Goal: Information Seeking & Learning: Learn about a topic

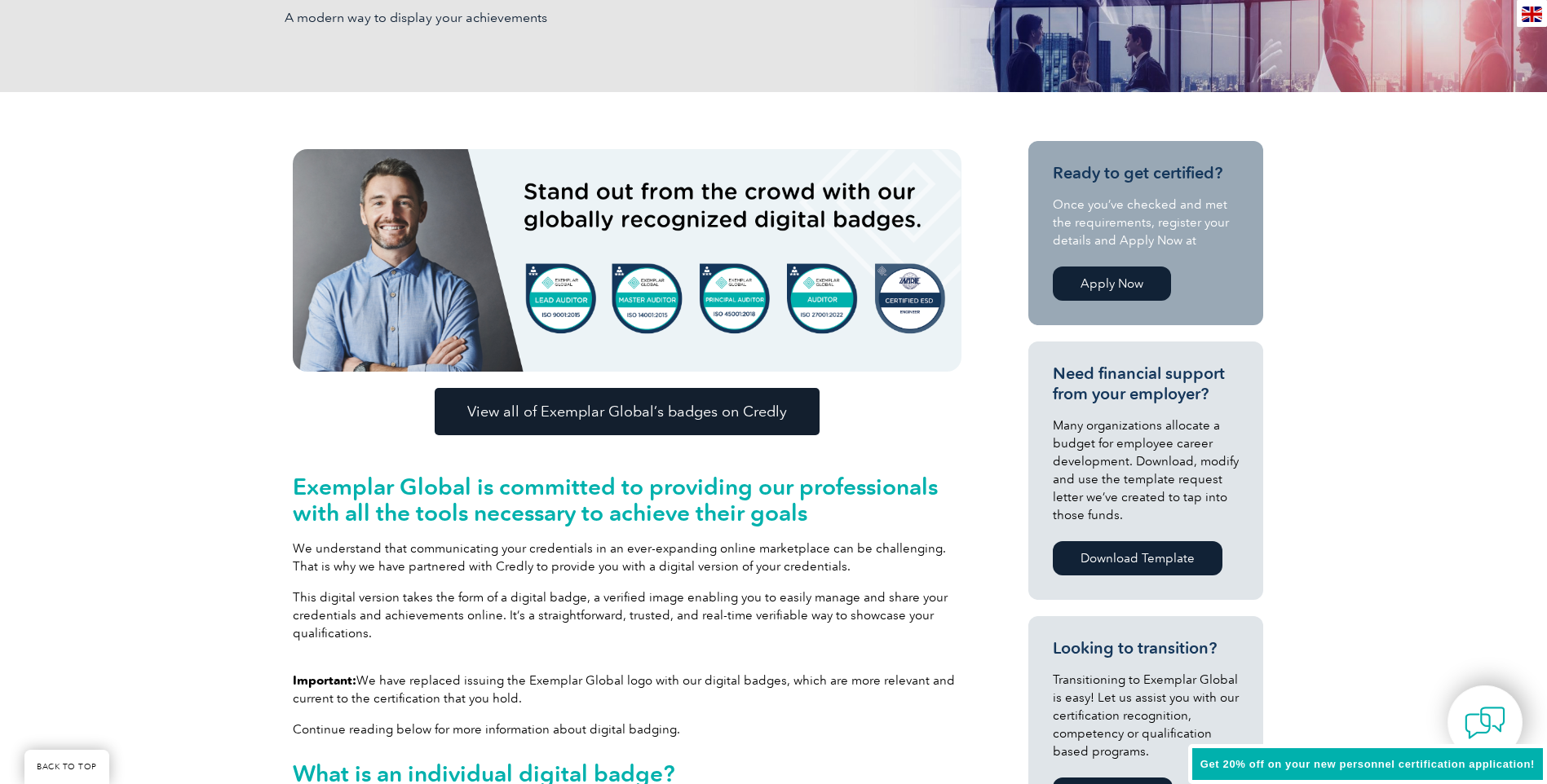
scroll to position [326, 0]
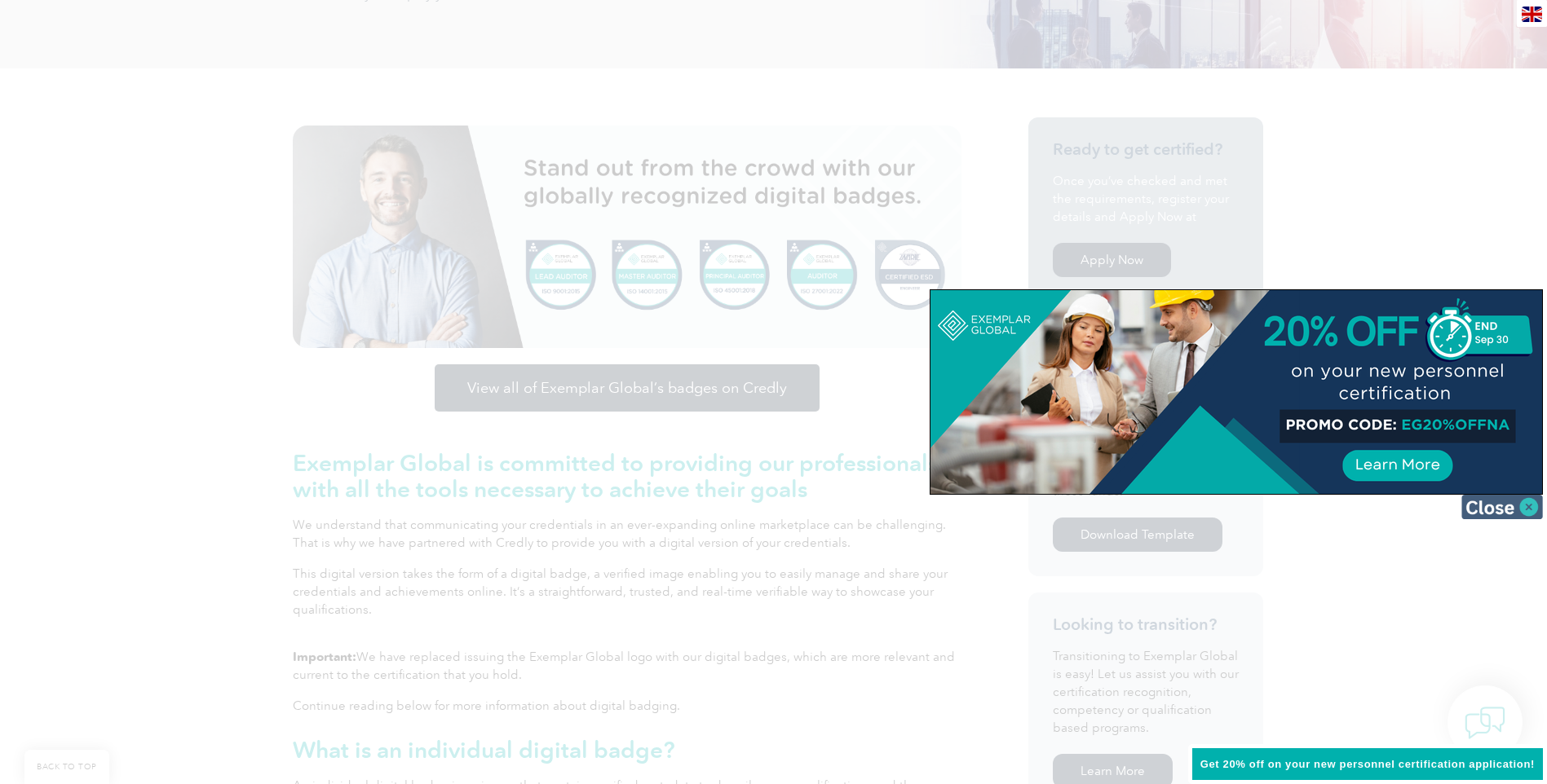
click at [1518, 501] on img at bounding box center [1502, 507] width 82 height 24
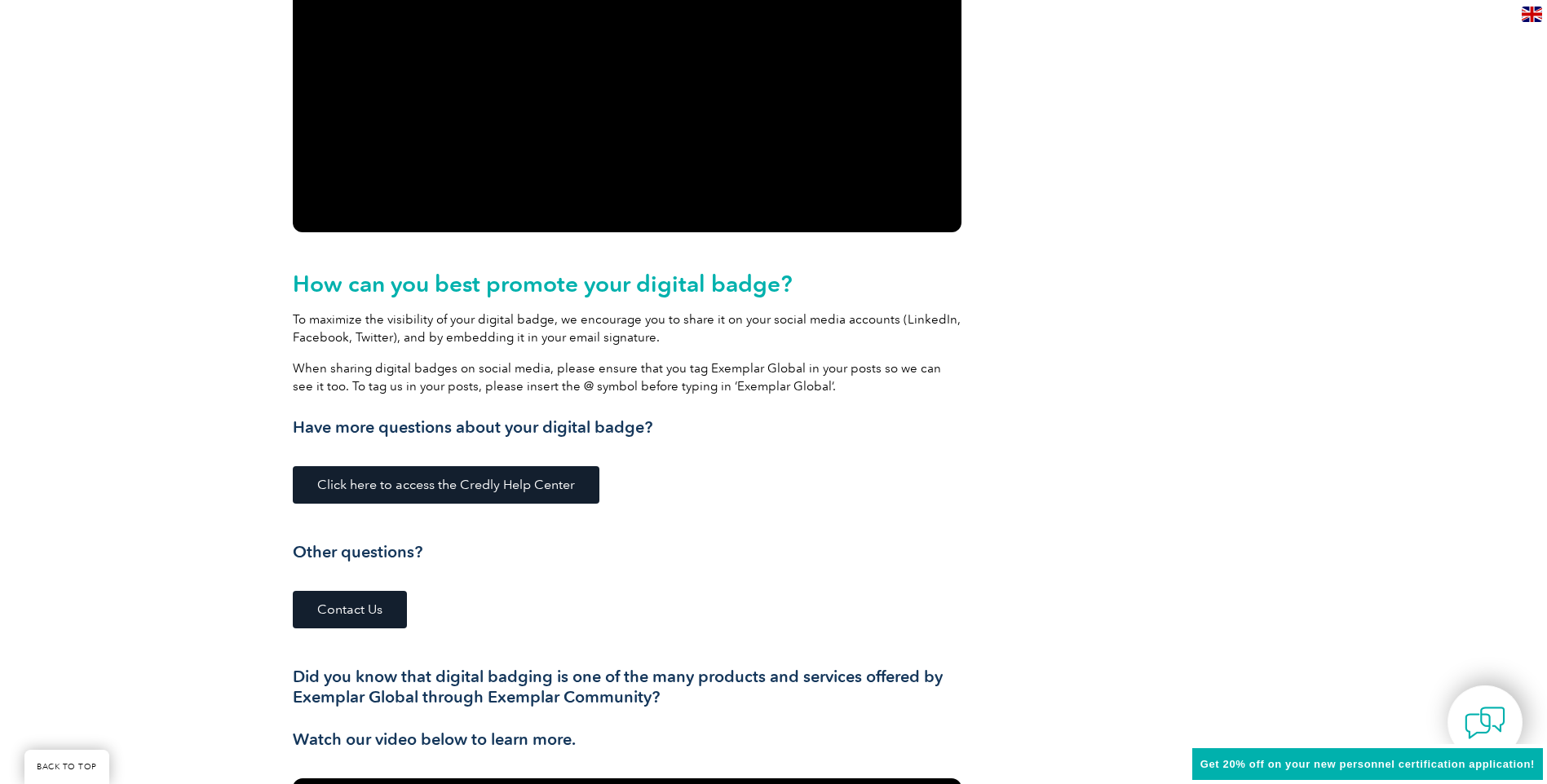
scroll to position [2119, 0]
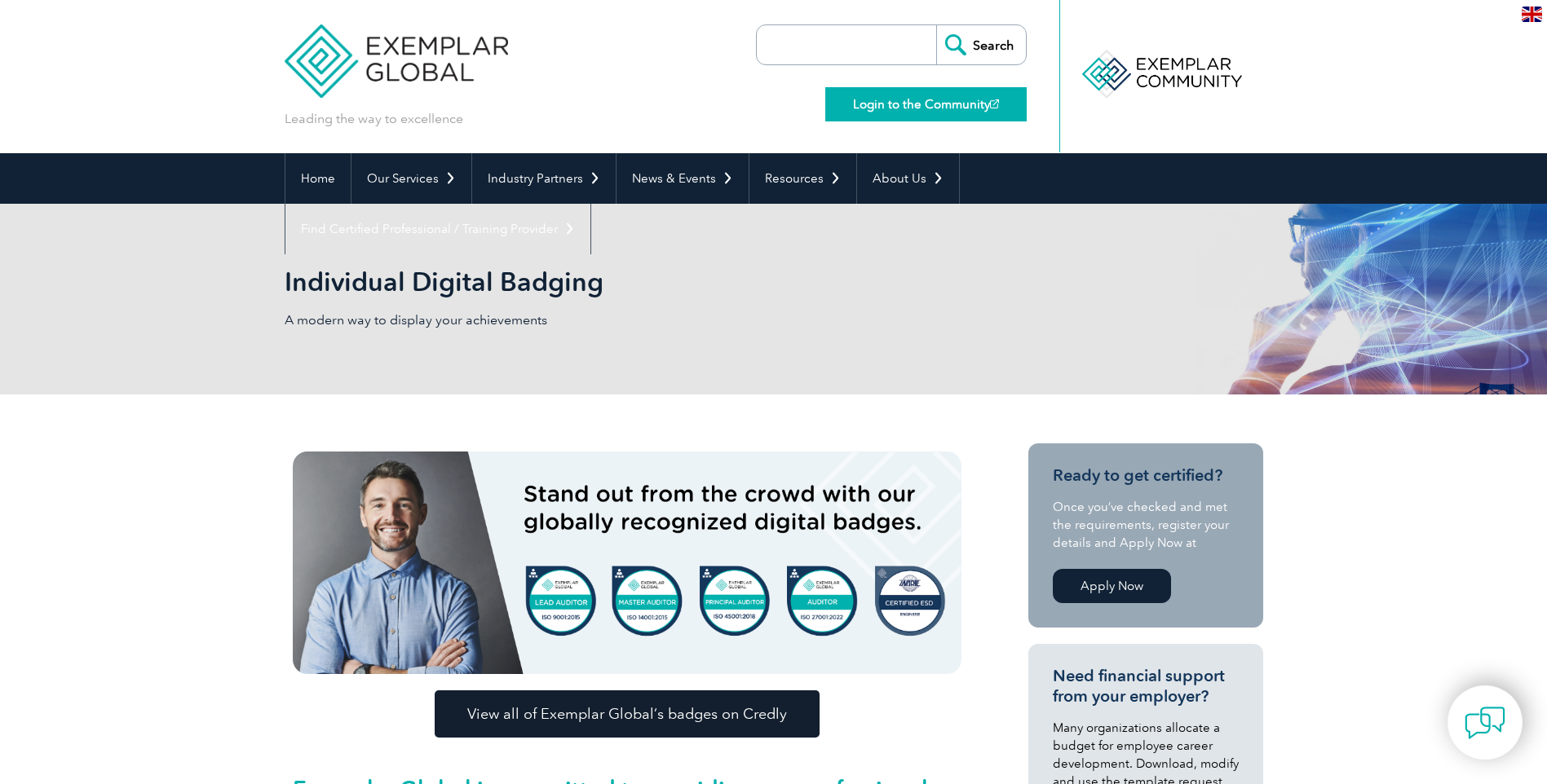
click at [885, 104] on link "Login to the Community" at bounding box center [926, 104] width 201 height 34
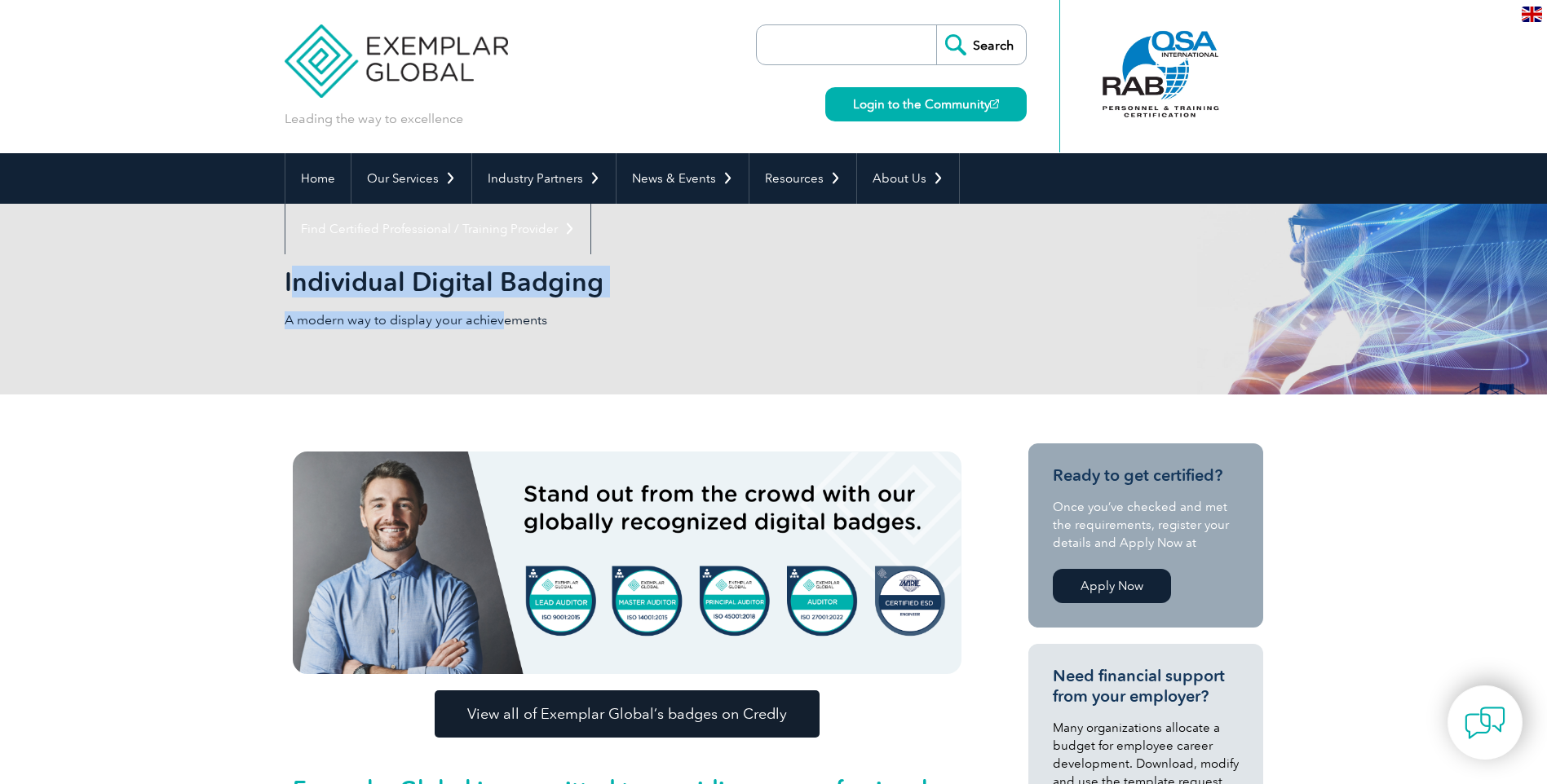
drag, startPoint x: 289, startPoint y: 280, endPoint x: 502, endPoint y: 307, distance: 214.7
click at [502, 307] on div "Individual Digital Badging A modern way to display your achievements" at bounding box center [773, 298] width 978 height 191
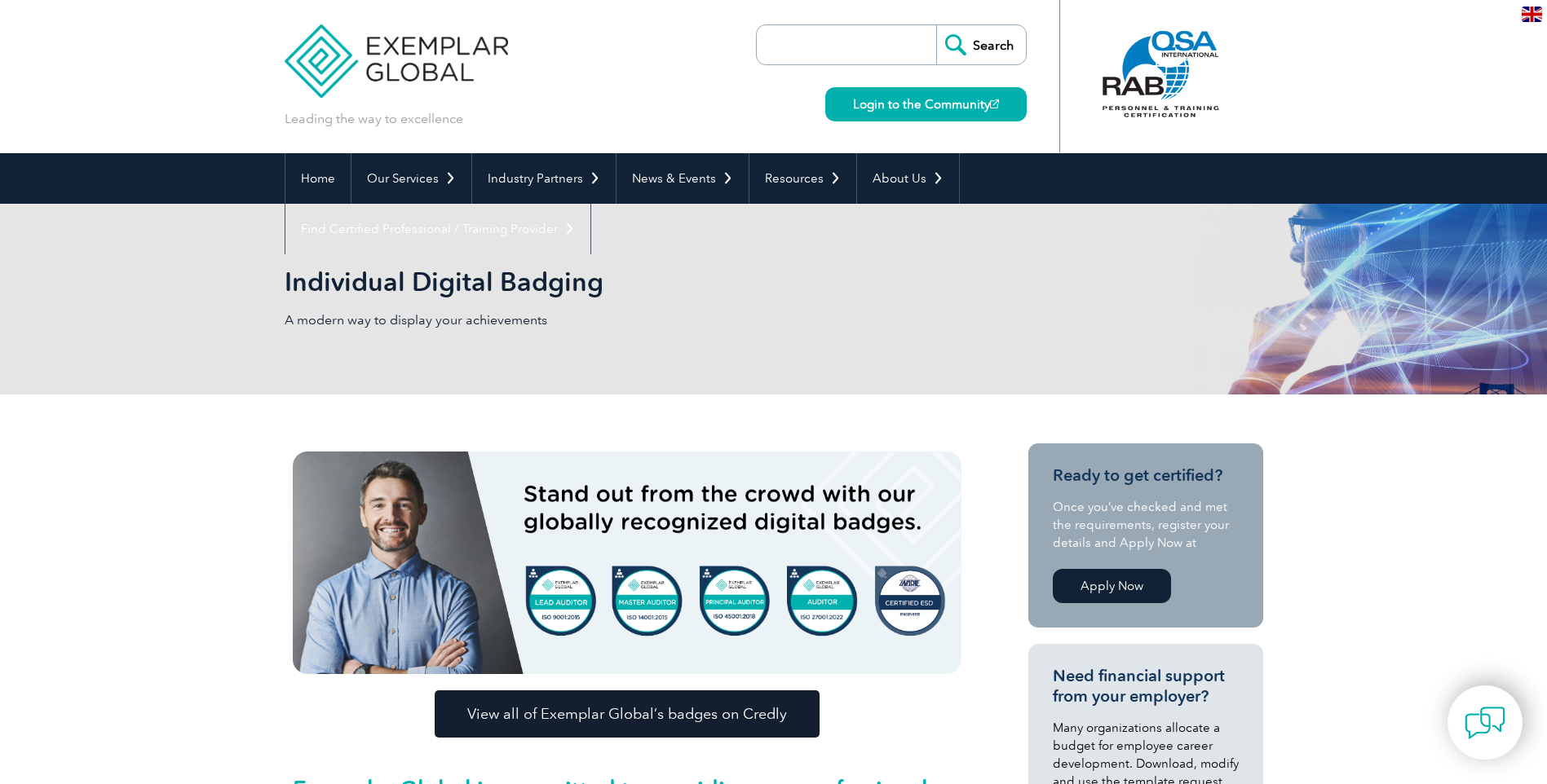
drag, startPoint x: 502, startPoint y: 307, endPoint x: 701, endPoint y: 314, distance: 199.1
click at [703, 314] on p "A modern way to display your achievements" at bounding box center [529, 320] width 490 height 18
drag, startPoint x: 279, startPoint y: 275, endPoint x: 584, endPoint y: 329, distance: 309.7
click at [584, 329] on div "Individual Digital Badging A modern way to display your achievements" at bounding box center [773, 298] width 1547 height 191
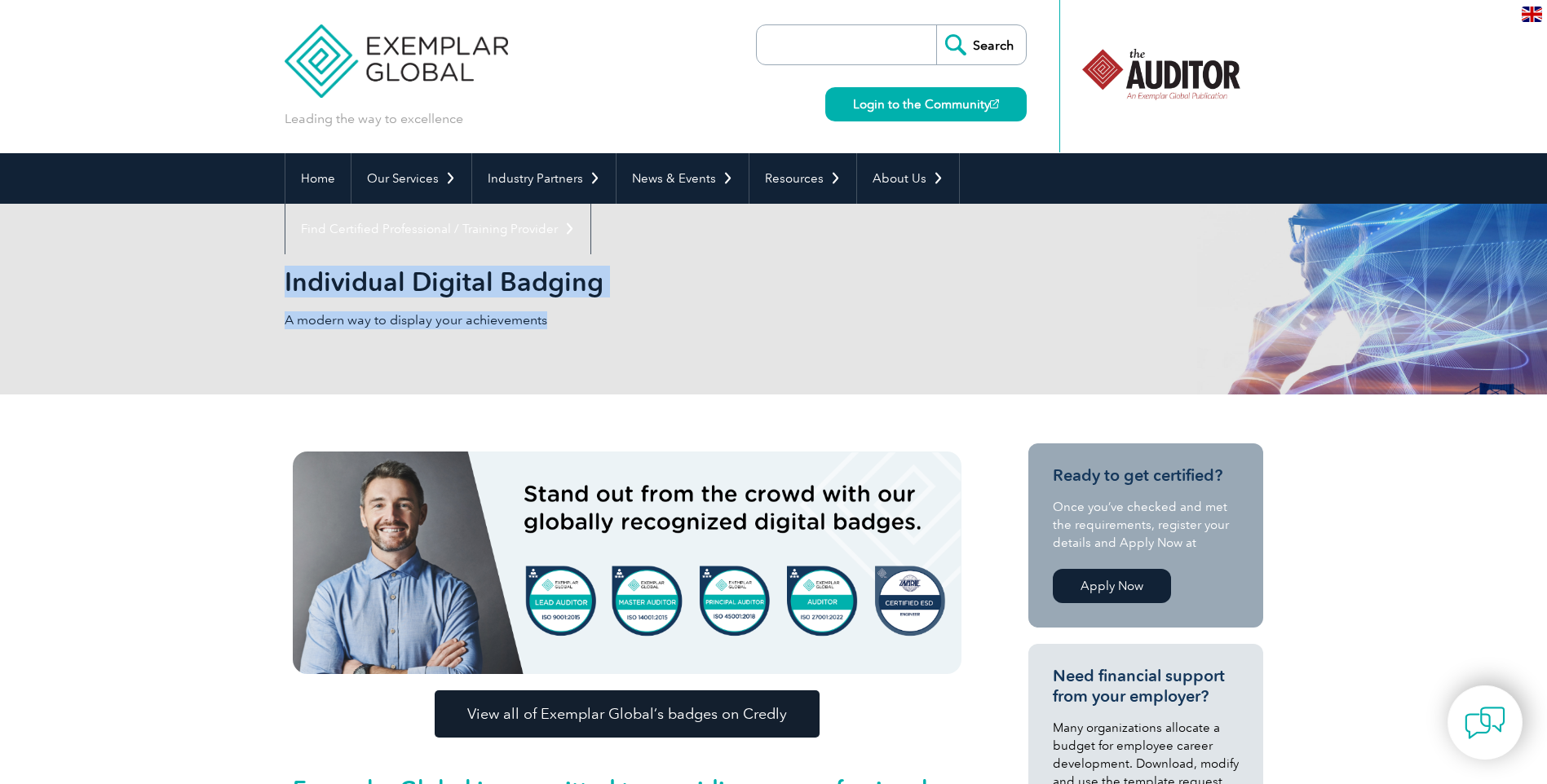
drag, startPoint x: 288, startPoint y: 282, endPoint x: 560, endPoint y: 317, distance: 274.2
click at [560, 317] on div "Individual Digital Badging A modern way to display your achievements" at bounding box center [773, 298] width 978 height 191
copy div "Individual Digital Badging A modern way to display your achievements"
click at [557, 361] on div "Individual Digital Badging A modern way to display your achievements" at bounding box center [773, 298] width 978 height 191
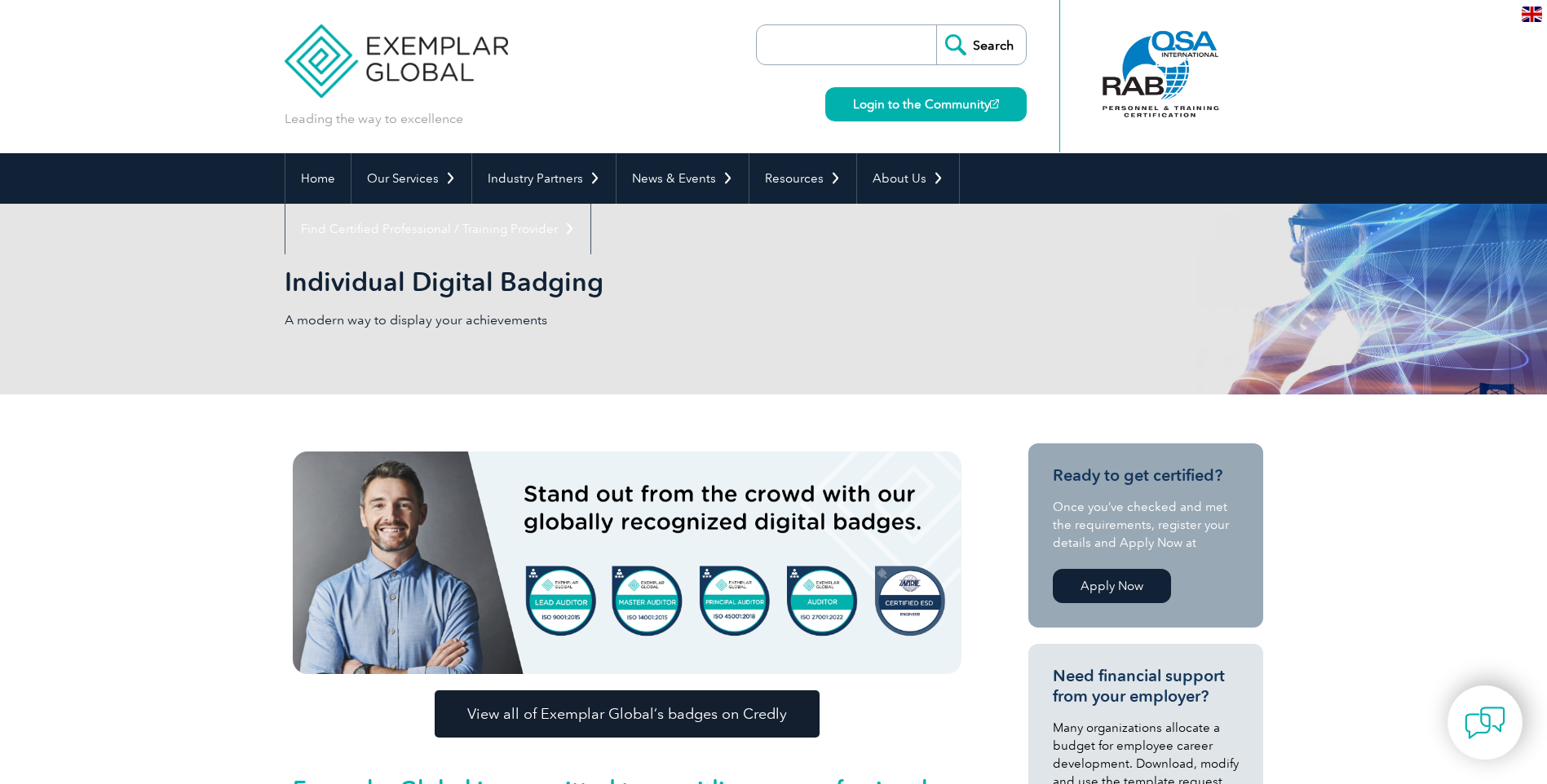
scroll to position [163, 0]
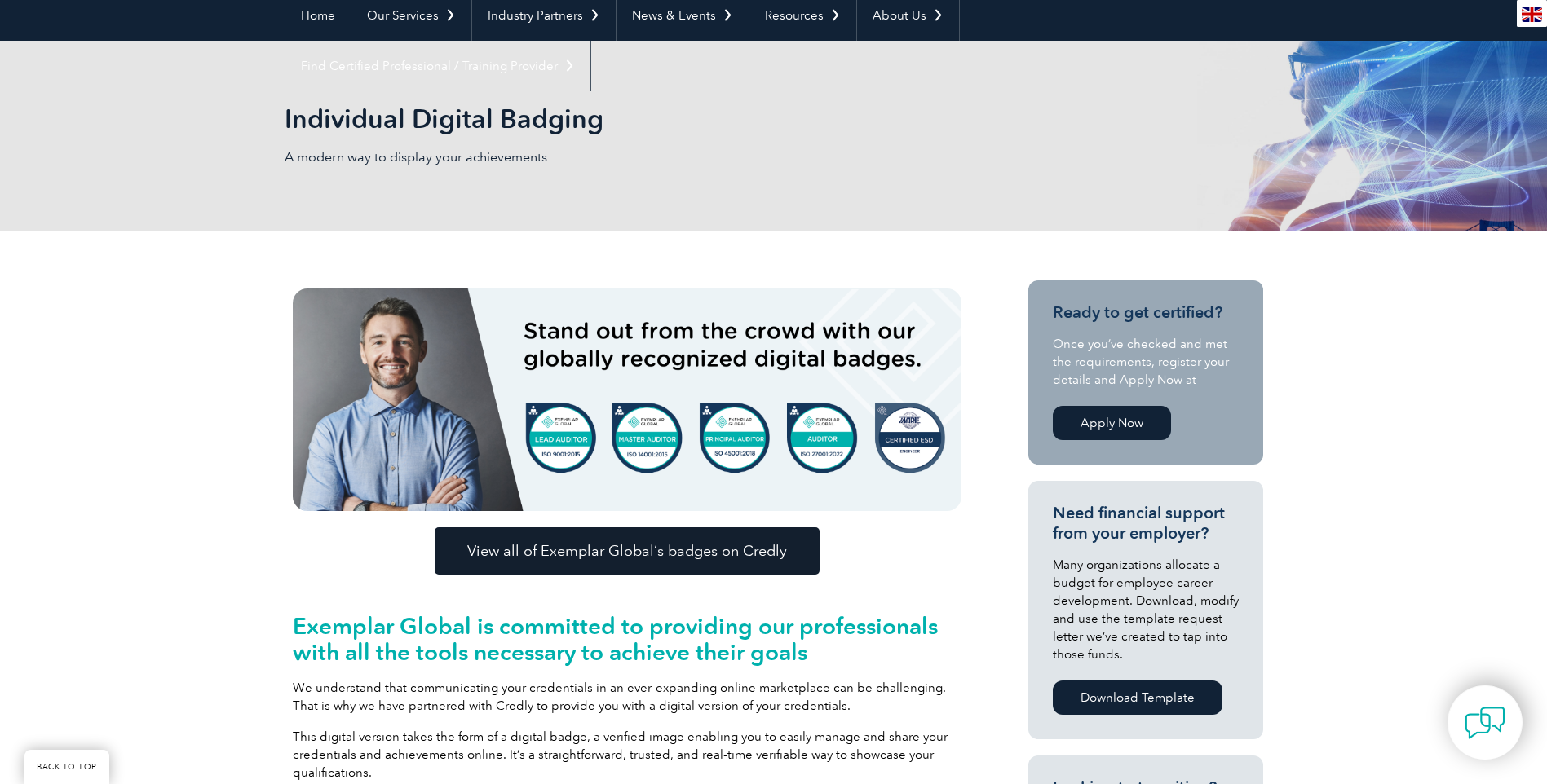
click at [547, 549] on span "View all of Exemplar Global’s badges on Credly" at bounding box center [626, 552] width 319 height 15
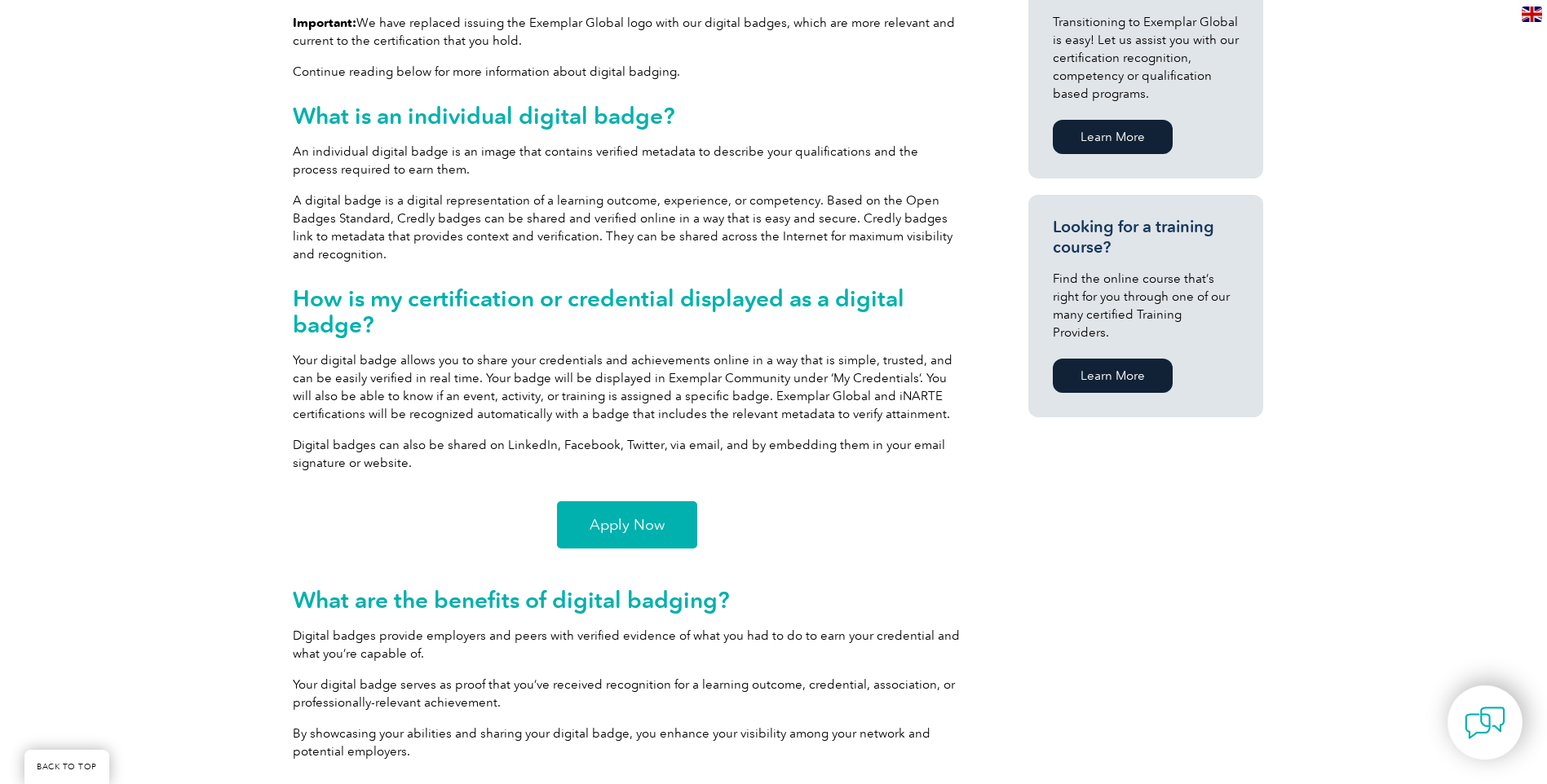
scroll to position [978, 0]
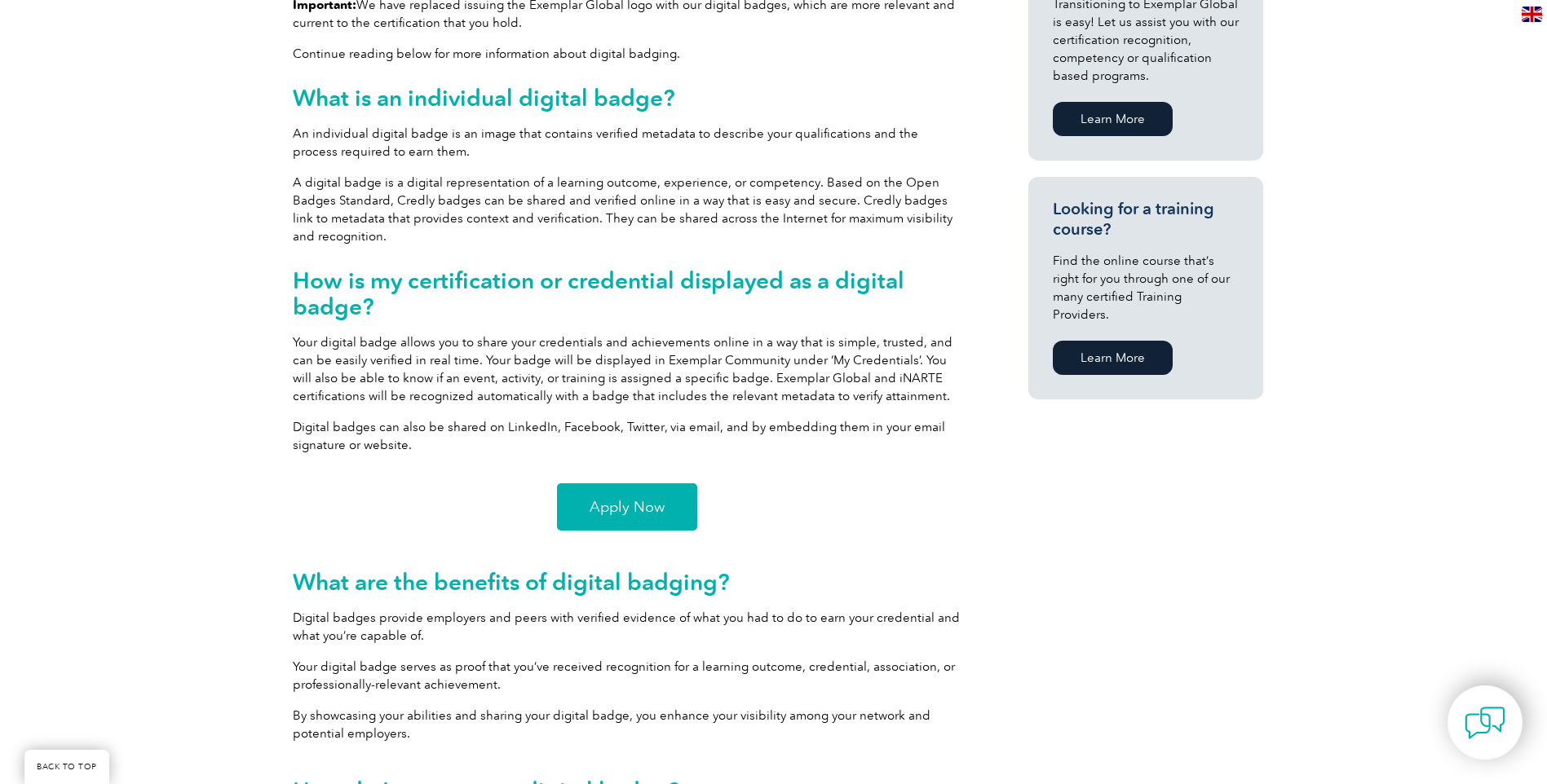
click at [652, 519] on link "Apply Now" at bounding box center [626, 506] width 140 height 47
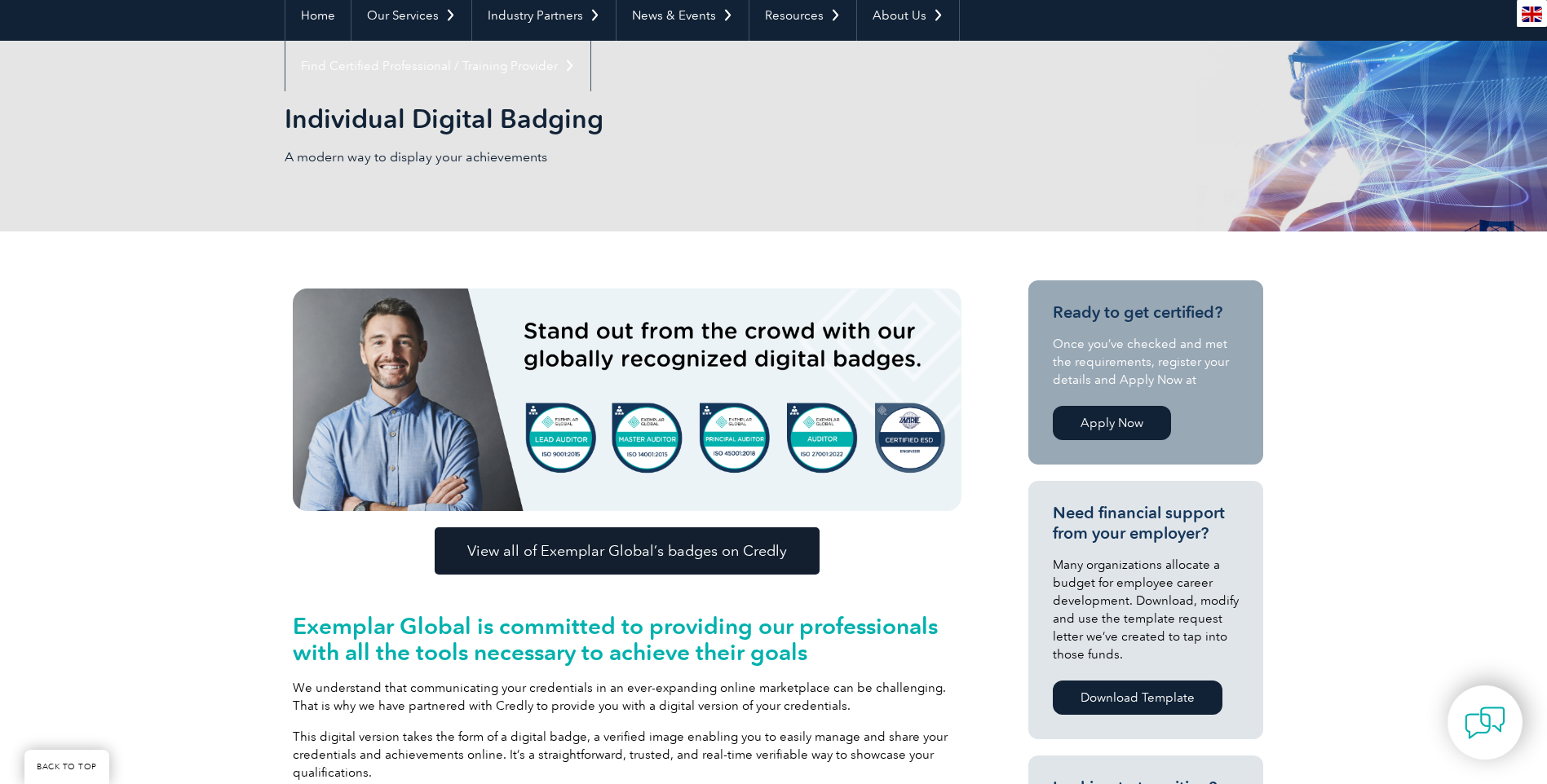
scroll to position [489, 0]
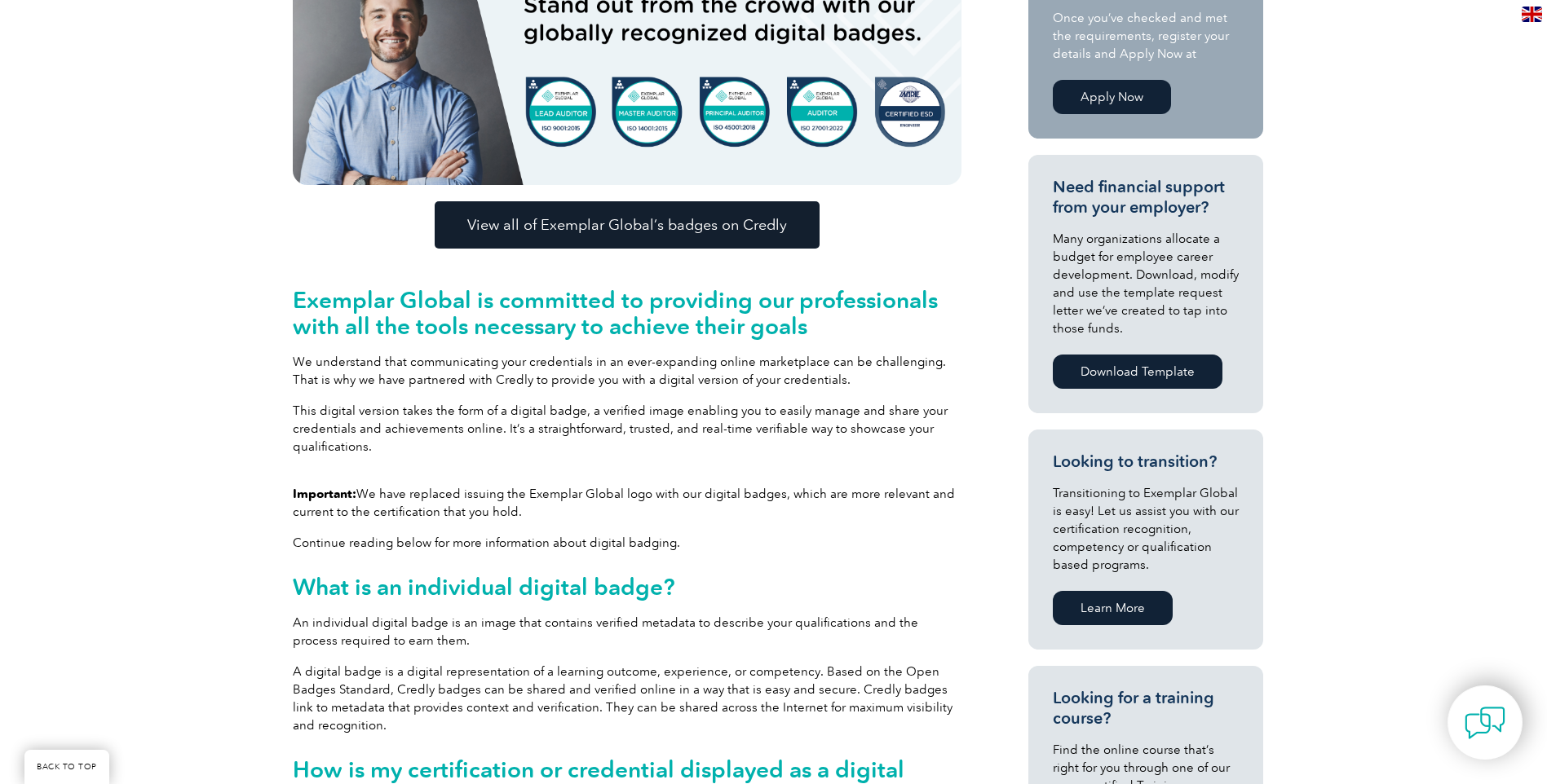
click at [682, 227] on span "View all of Exemplar Global’s badges on Credly" at bounding box center [626, 225] width 319 height 15
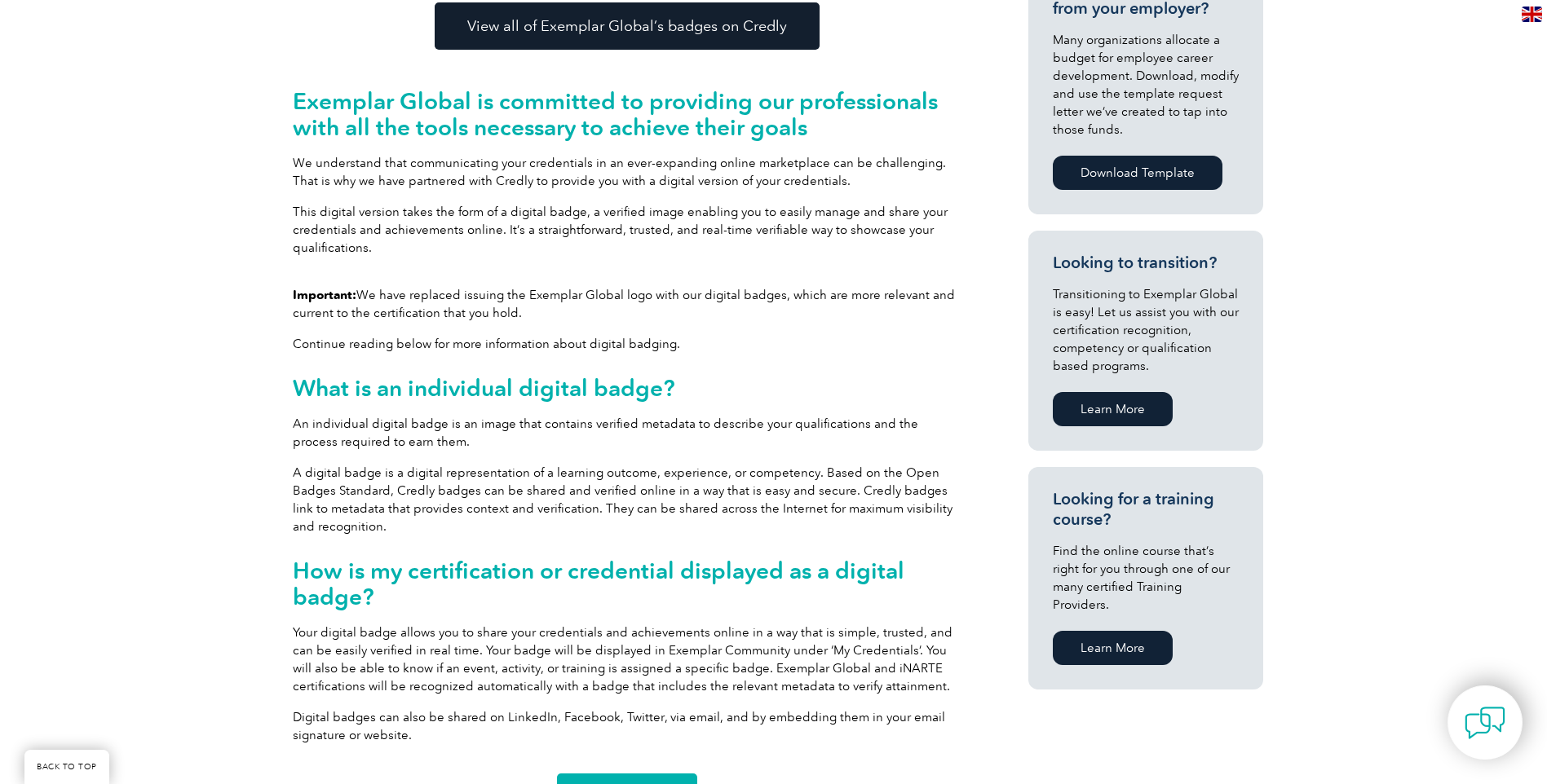
scroll to position [652, 0]
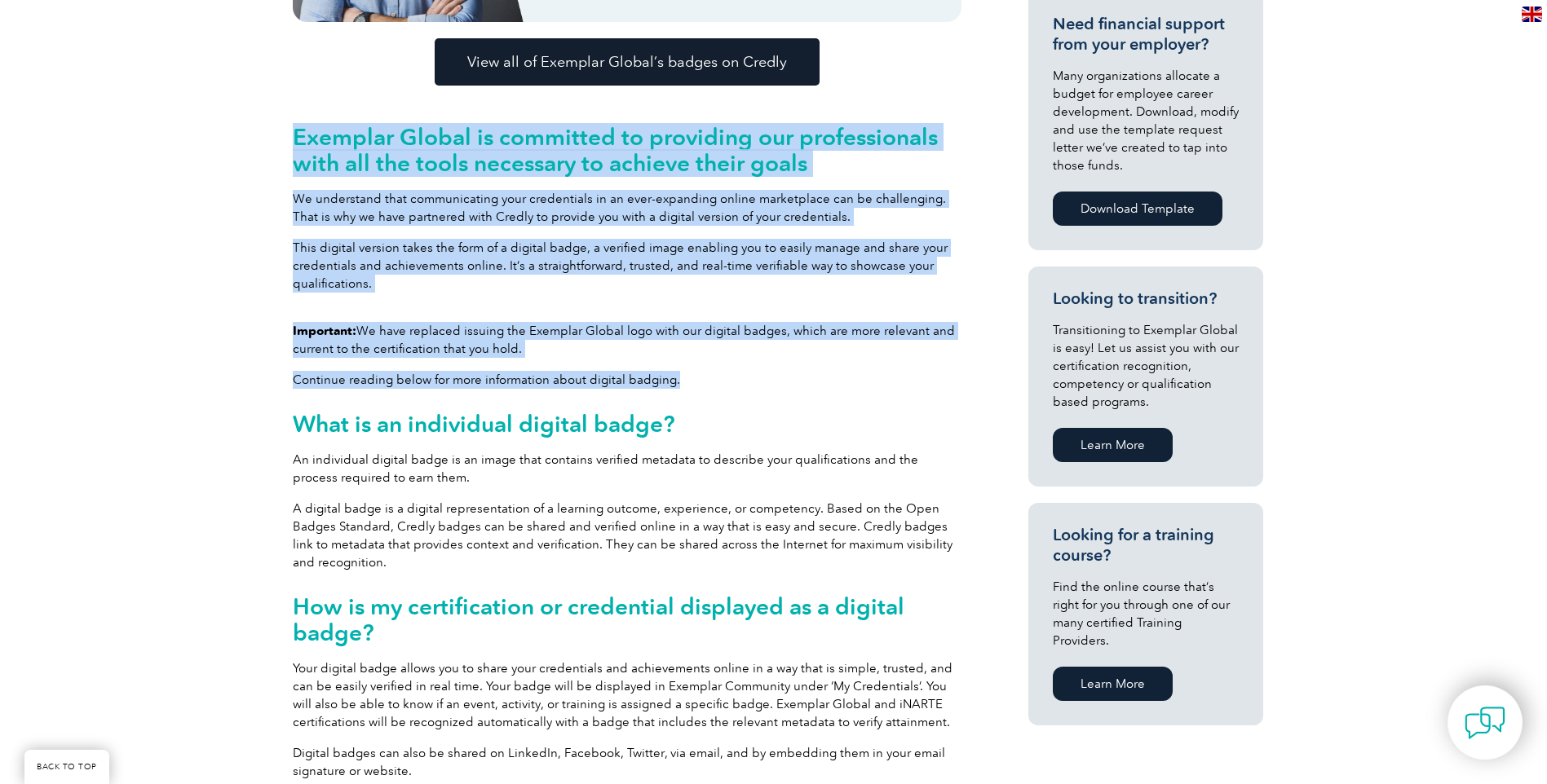
drag, startPoint x: 297, startPoint y: 136, endPoint x: 693, endPoint y: 367, distance: 458.5
copy div "Exemplar Global is committed to providing our professionals with all the tools …"
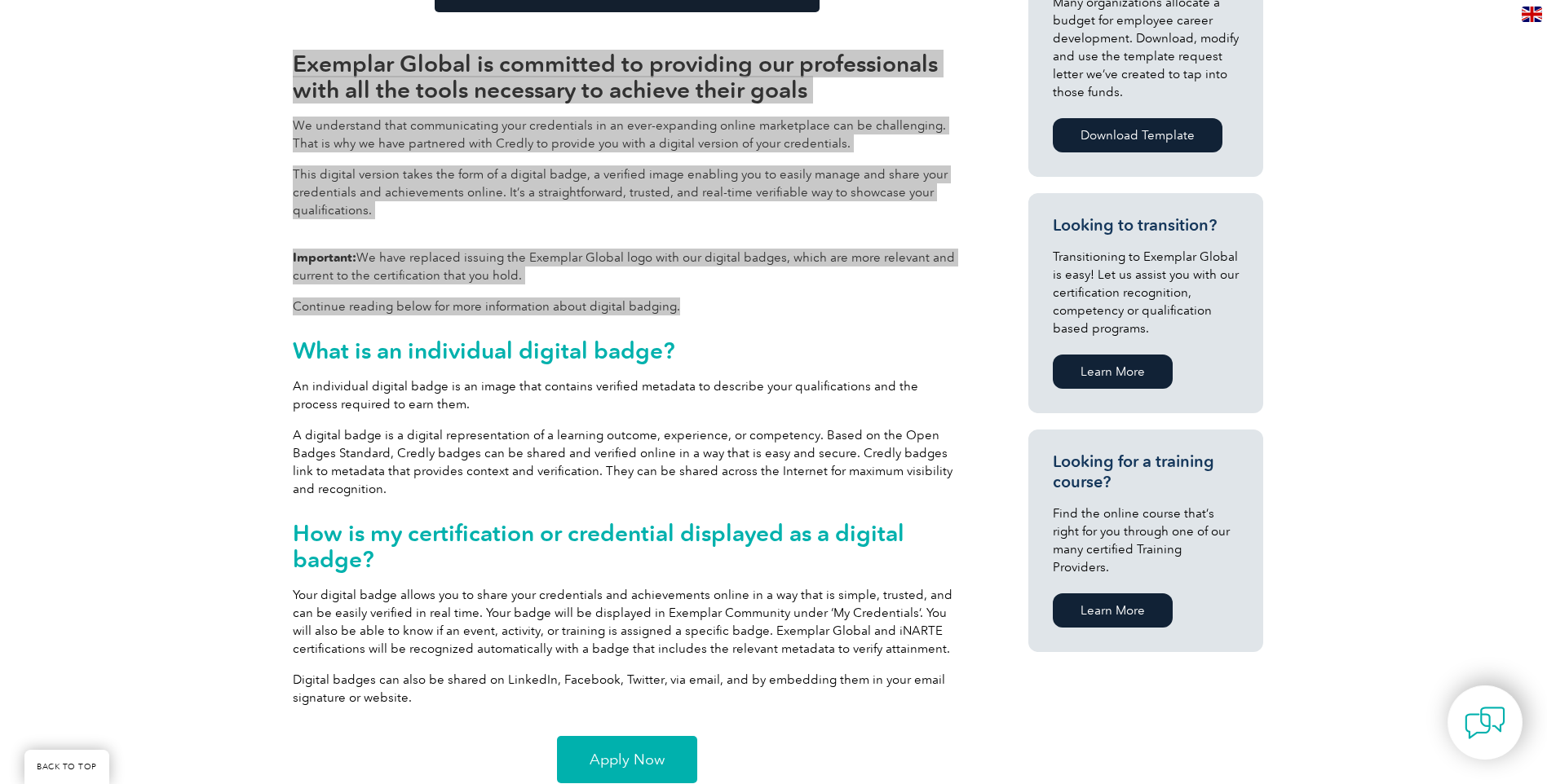
scroll to position [815, 0]
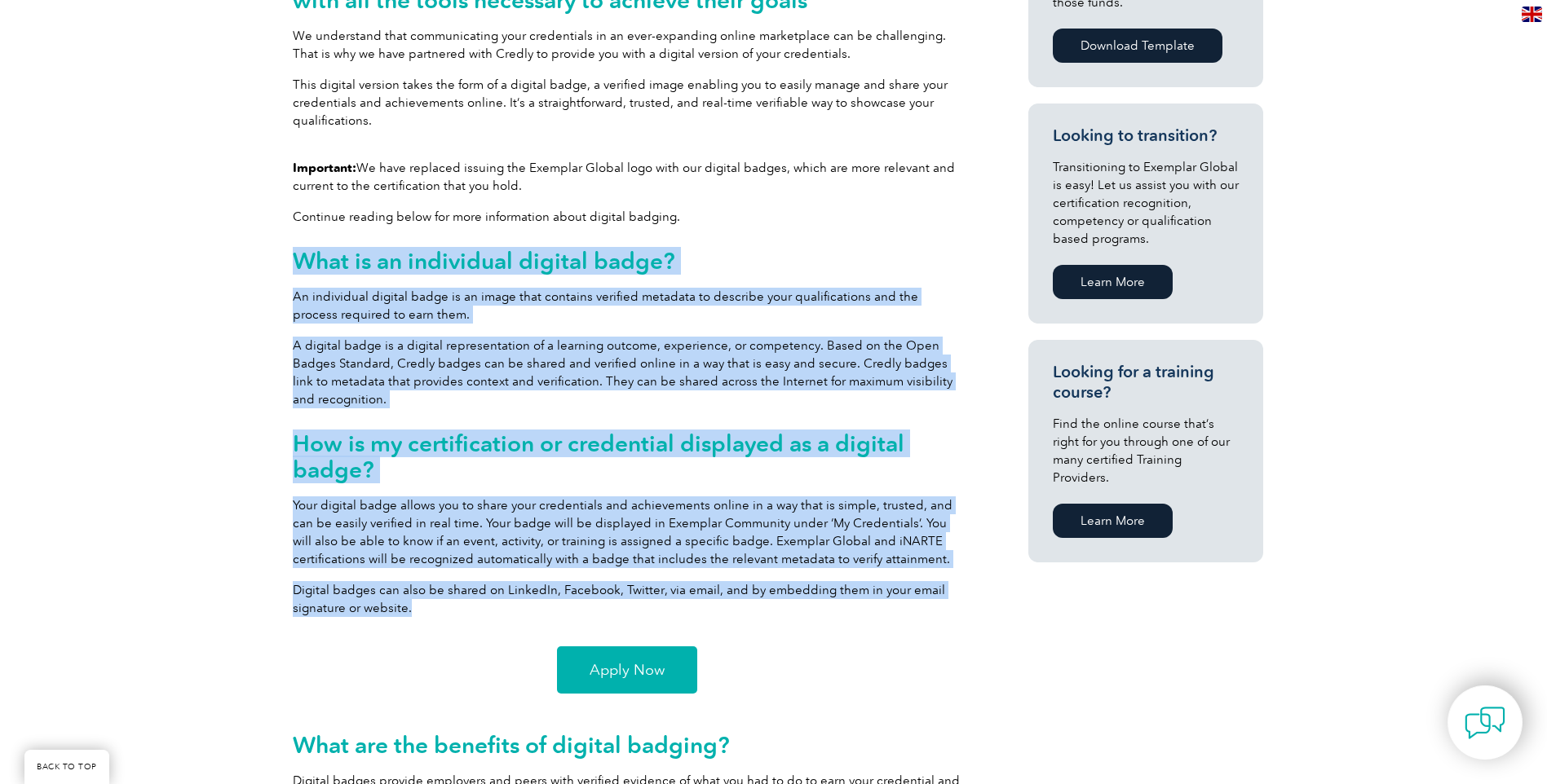
drag, startPoint x: 293, startPoint y: 262, endPoint x: 445, endPoint y: 627, distance: 395.4
click at [445, 627] on div "Important: We have replaced issuing the Exemplar Global logo with our digital b…" at bounding box center [627, 394] width 669 height 471
copy div "What is an individual digital badge? An individual digital badge is an image th…"
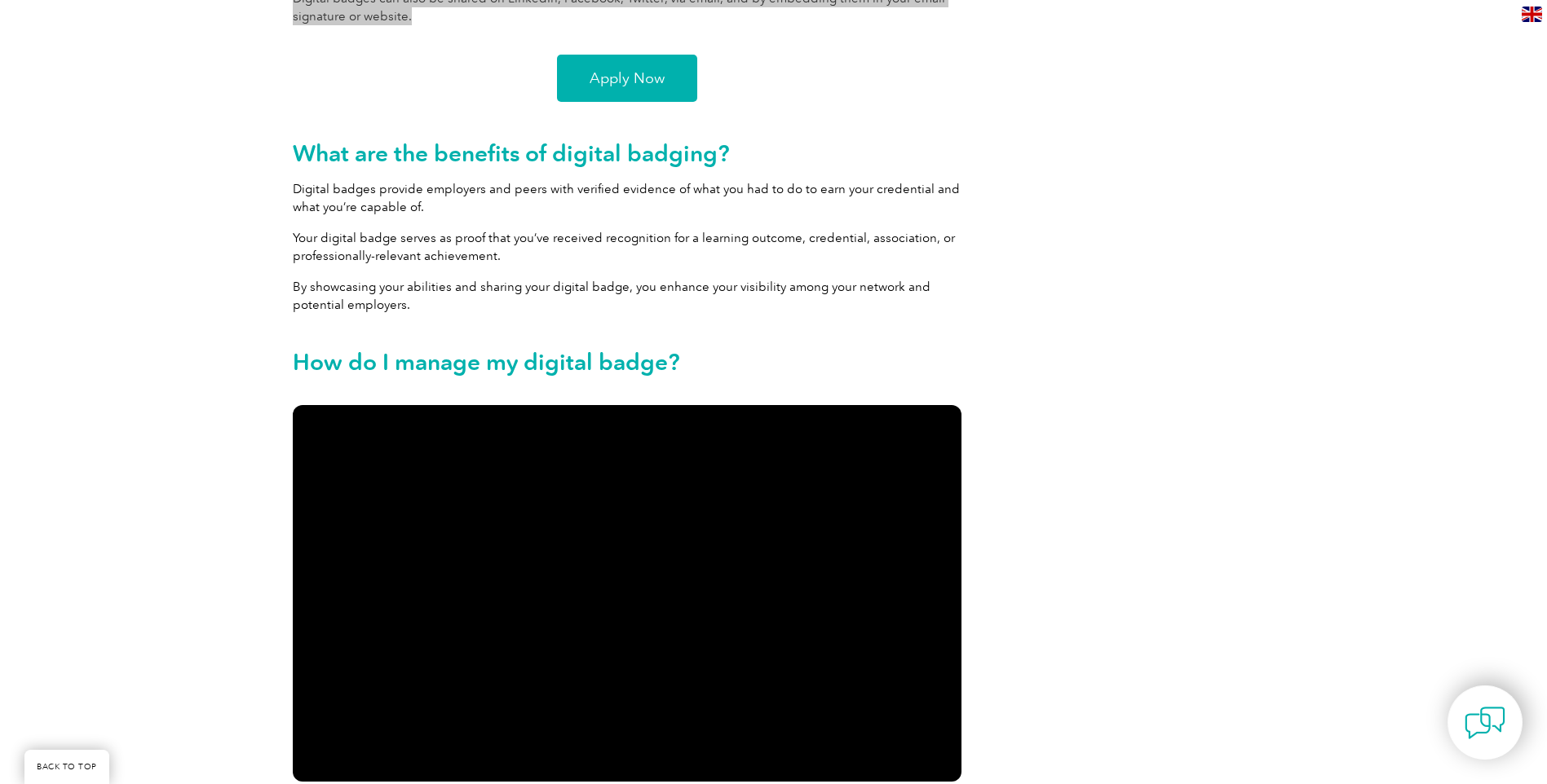
scroll to position [1304, 0]
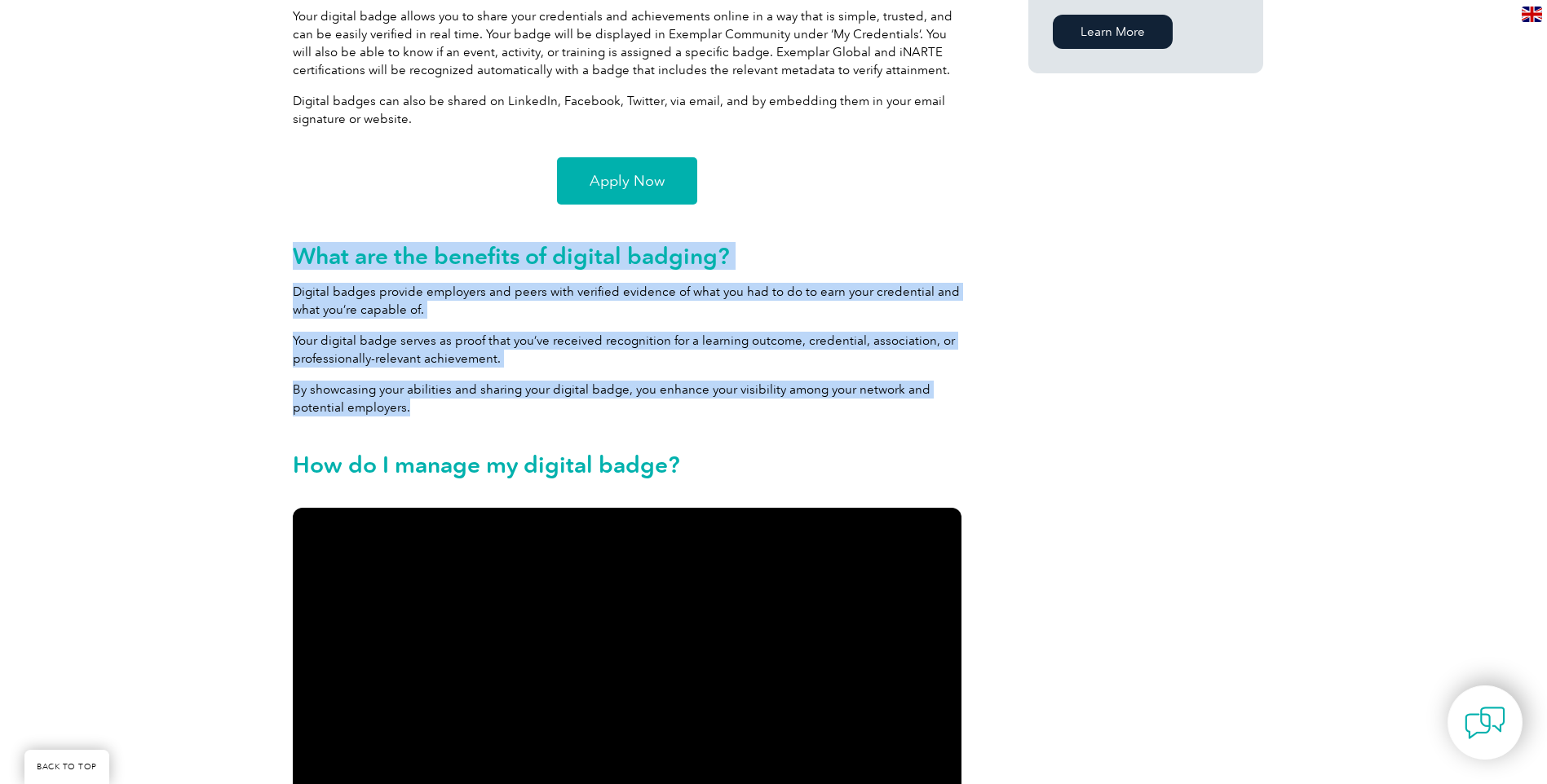
drag, startPoint x: 295, startPoint y: 258, endPoint x: 423, endPoint y: 402, distance: 192.7
click at [423, 402] on div "What are the benefits of digital badging? Digital badges provide employers and …" at bounding box center [627, 326] width 669 height 209
copy div "What are the benefits of digital badging? Digital badges provide employers and …"
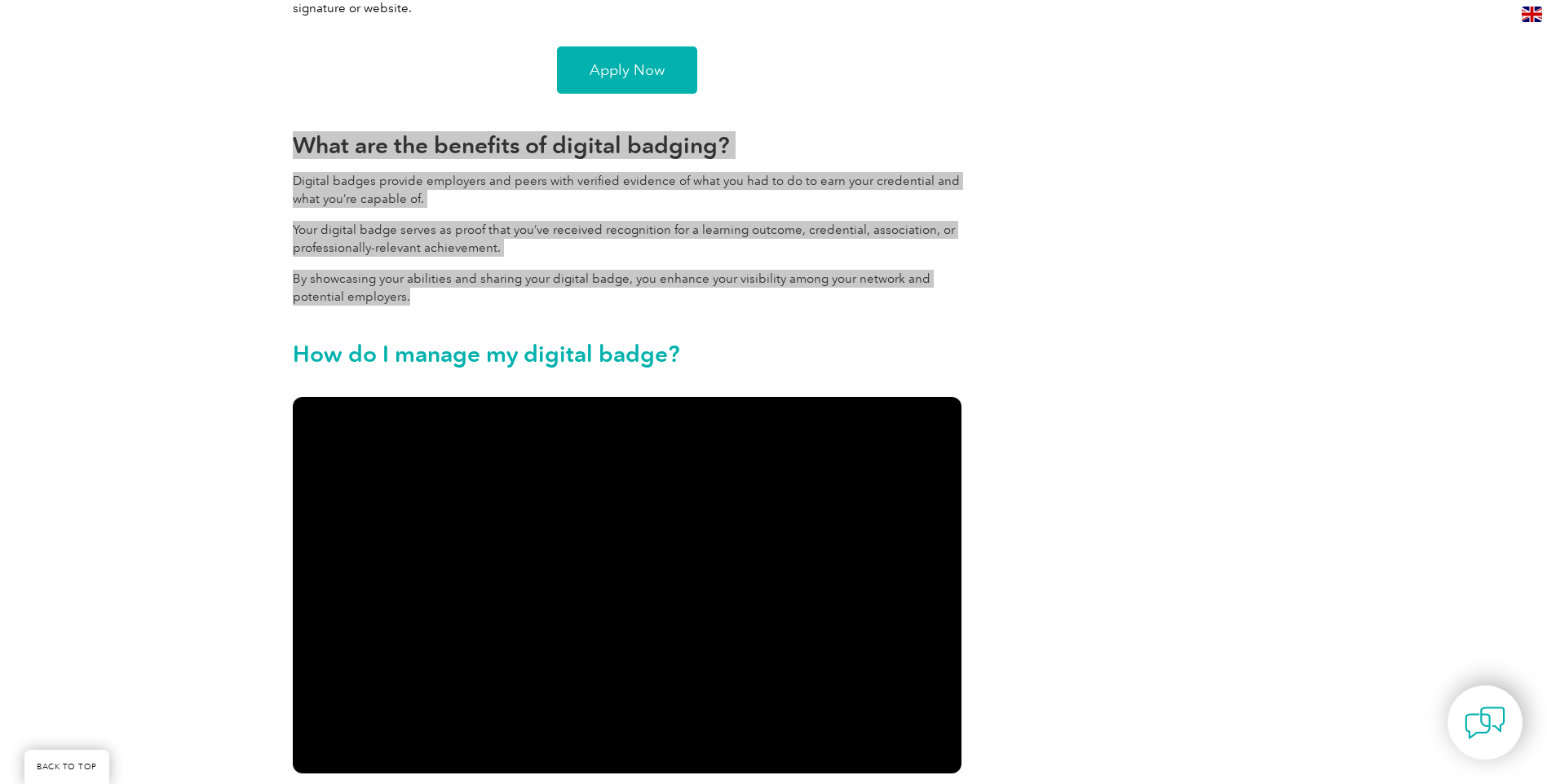
scroll to position [1467, 0]
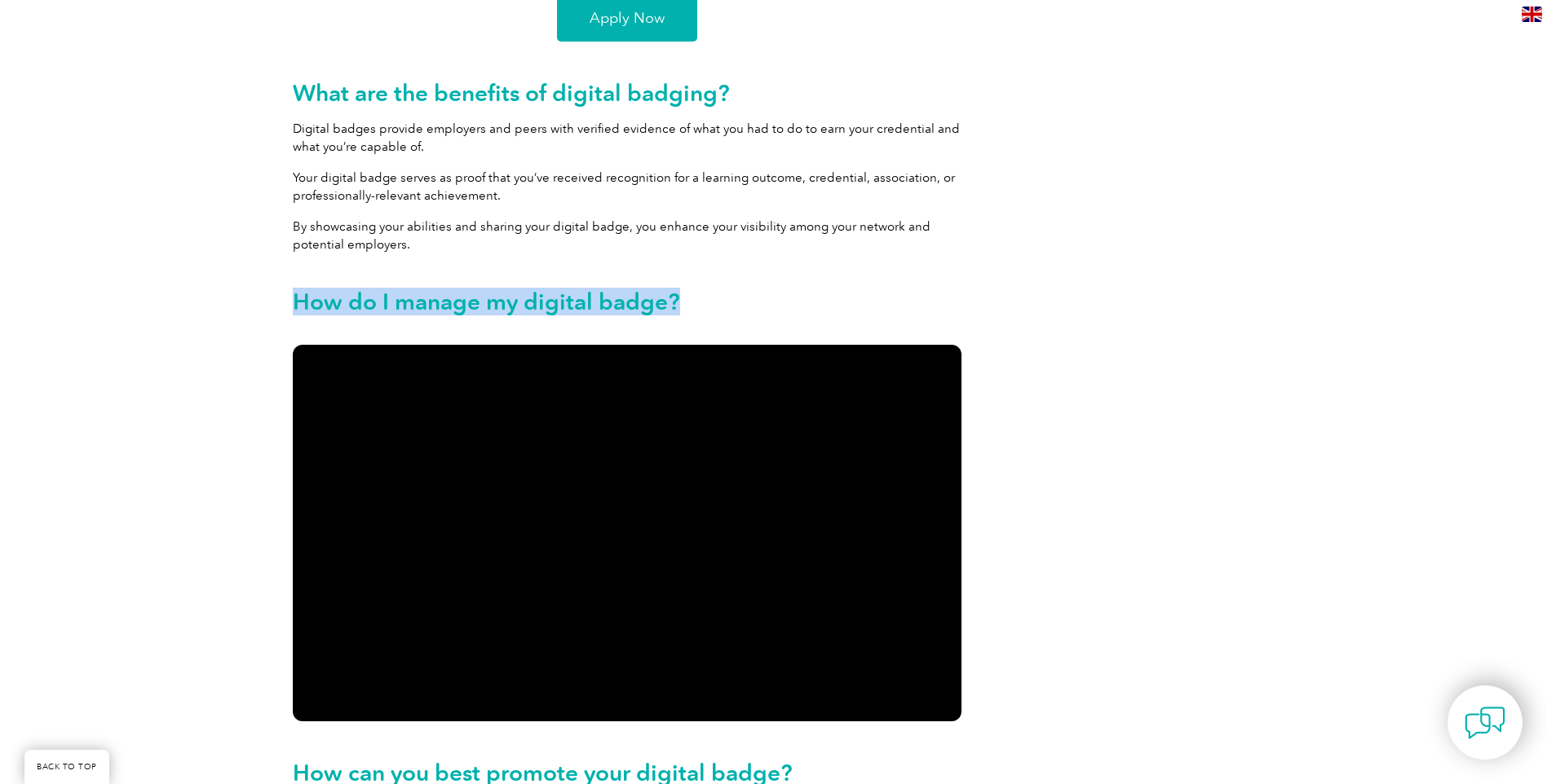
drag, startPoint x: 295, startPoint y: 302, endPoint x: 687, endPoint y: 295, distance: 392.1
click at [687, 295] on h2 "How do I manage my digital badge?" at bounding box center [627, 302] width 669 height 26
copy h2 "How do I manage my digital badge?"
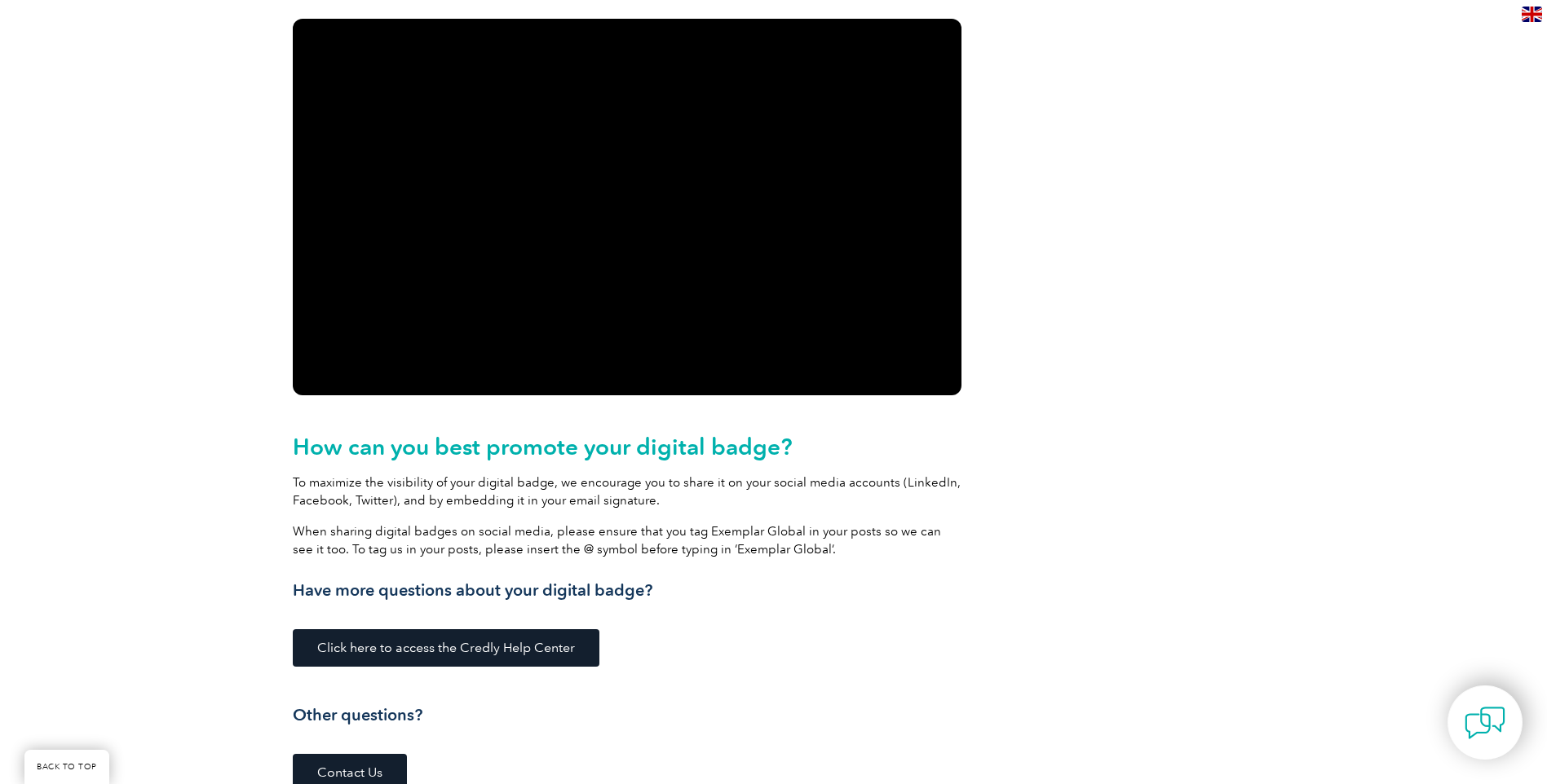
scroll to position [1956, 0]
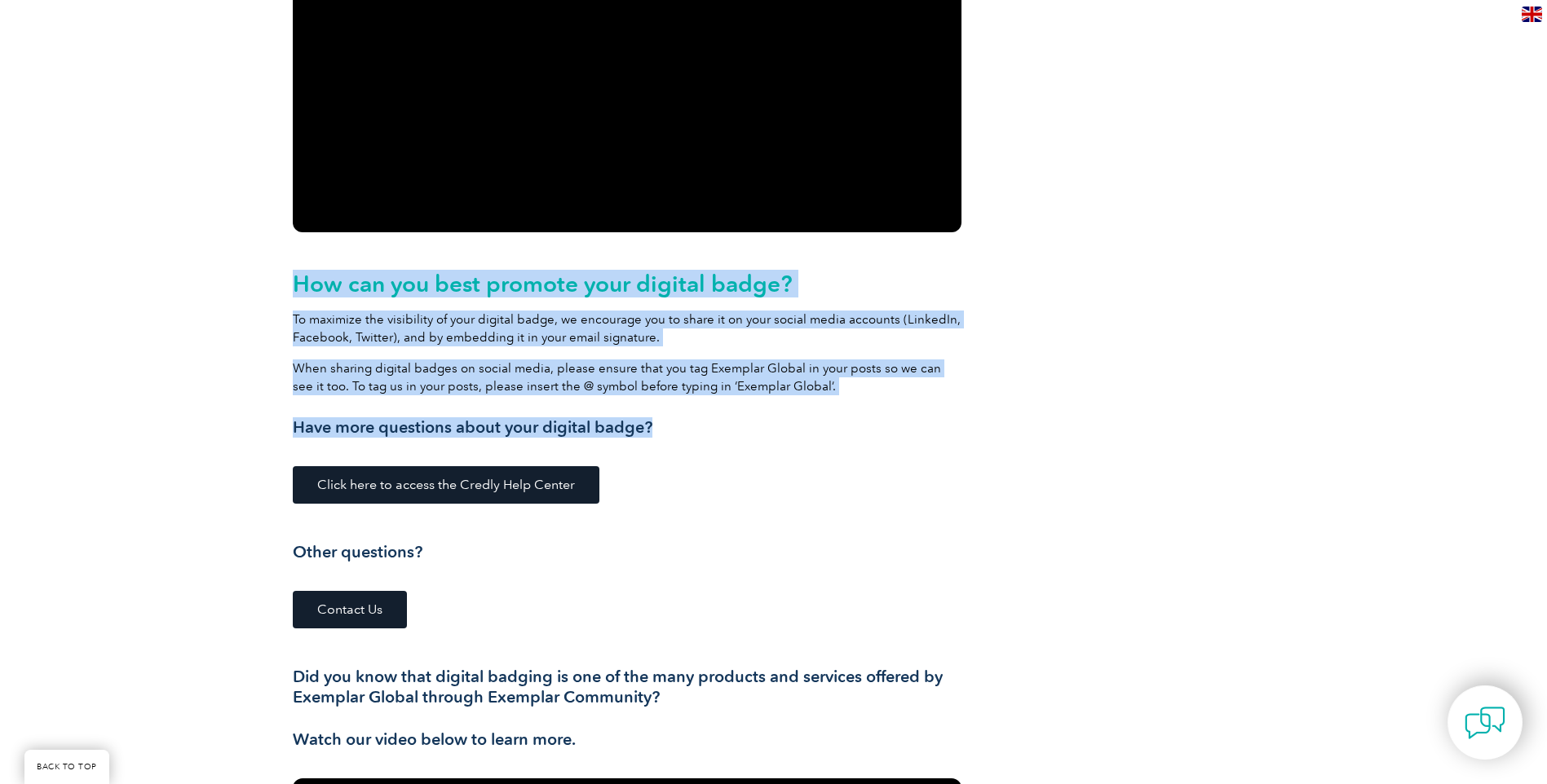
drag, startPoint x: 294, startPoint y: 278, endPoint x: 653, endPoint y: 420, distance: 386.1
click at [653, 420] on div "How can you best promote your digital badge? To maximize the visibility of your…" at bounding box center [627, 354] width 669 height 168
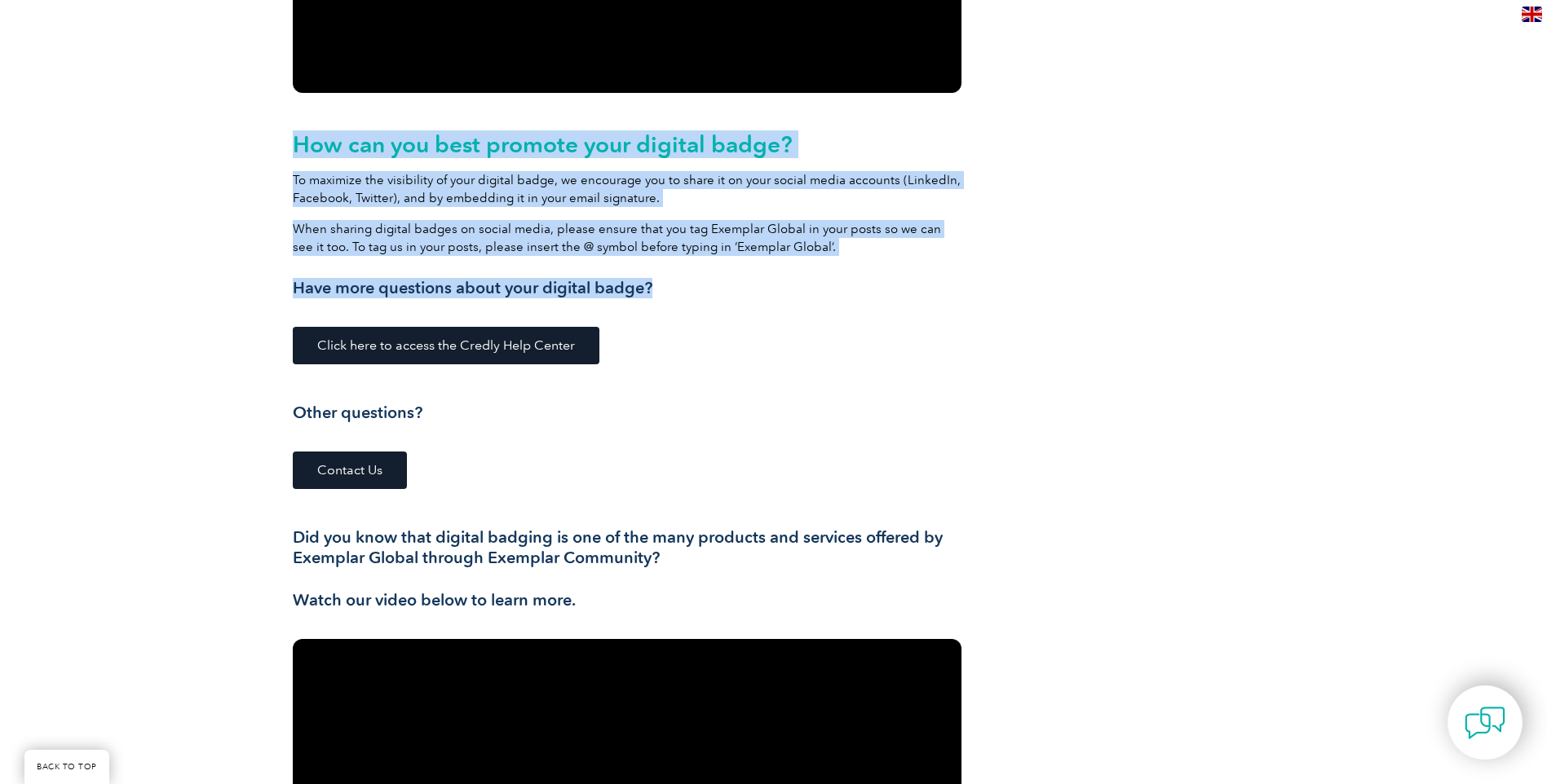
scroll to position [2282, 0]
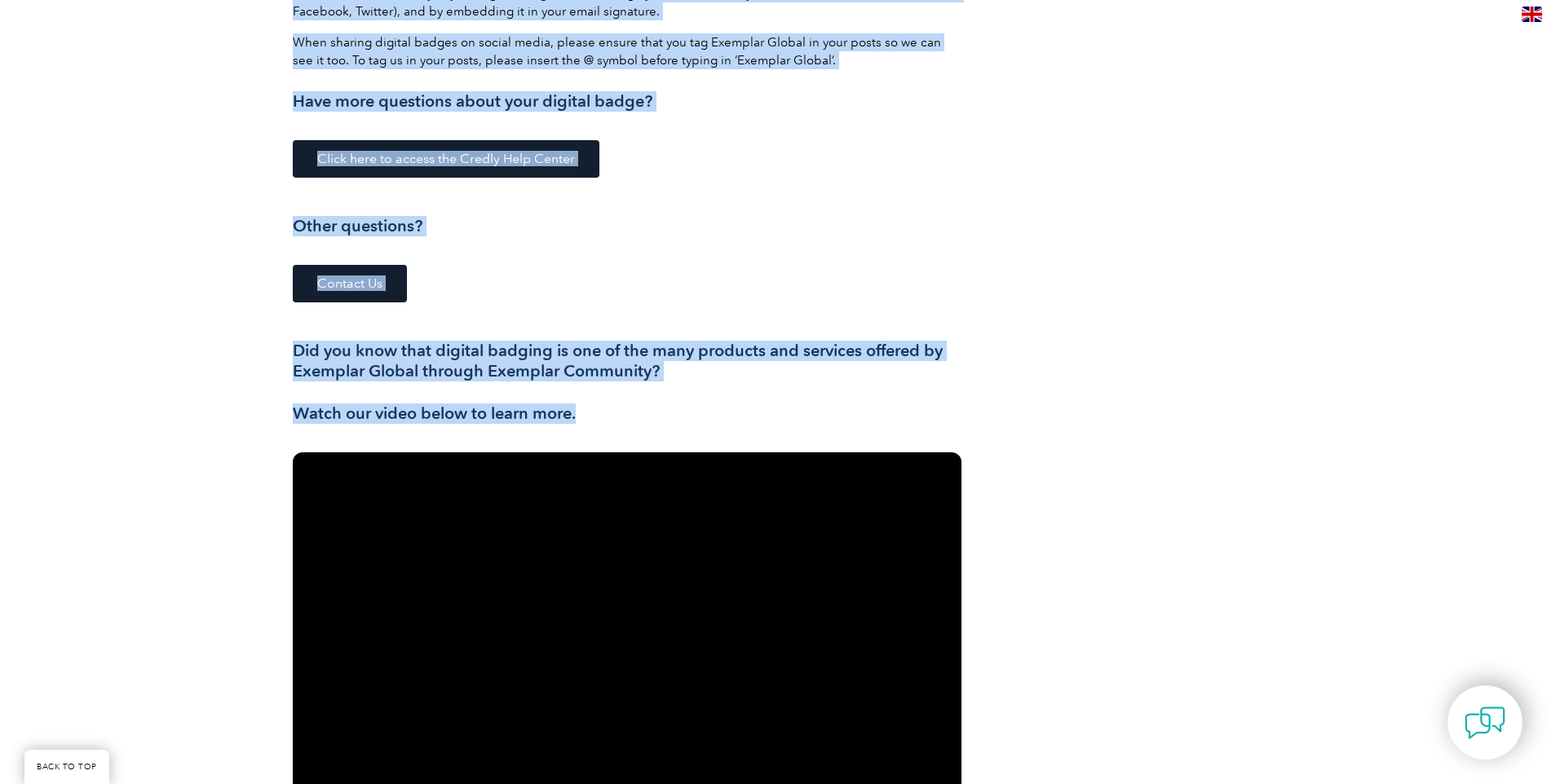
click at [602, 407] on h3 "Watch our video below to learn more." at bounding box center [627, 414] width 669 height 21
copy div "How can you best promote your digital badge? To maximize the visibility of your…"
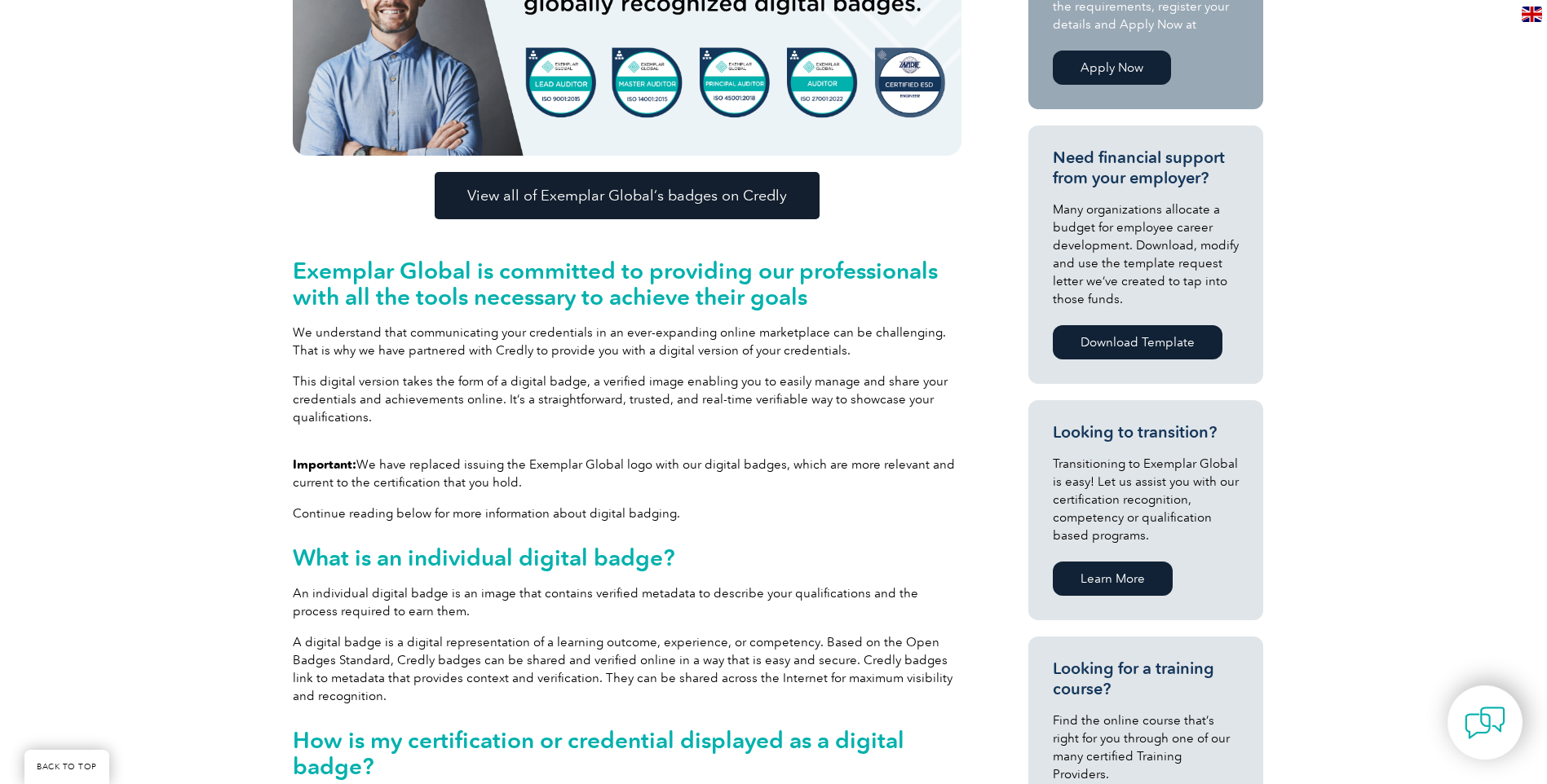
scroll to position [326, 0]
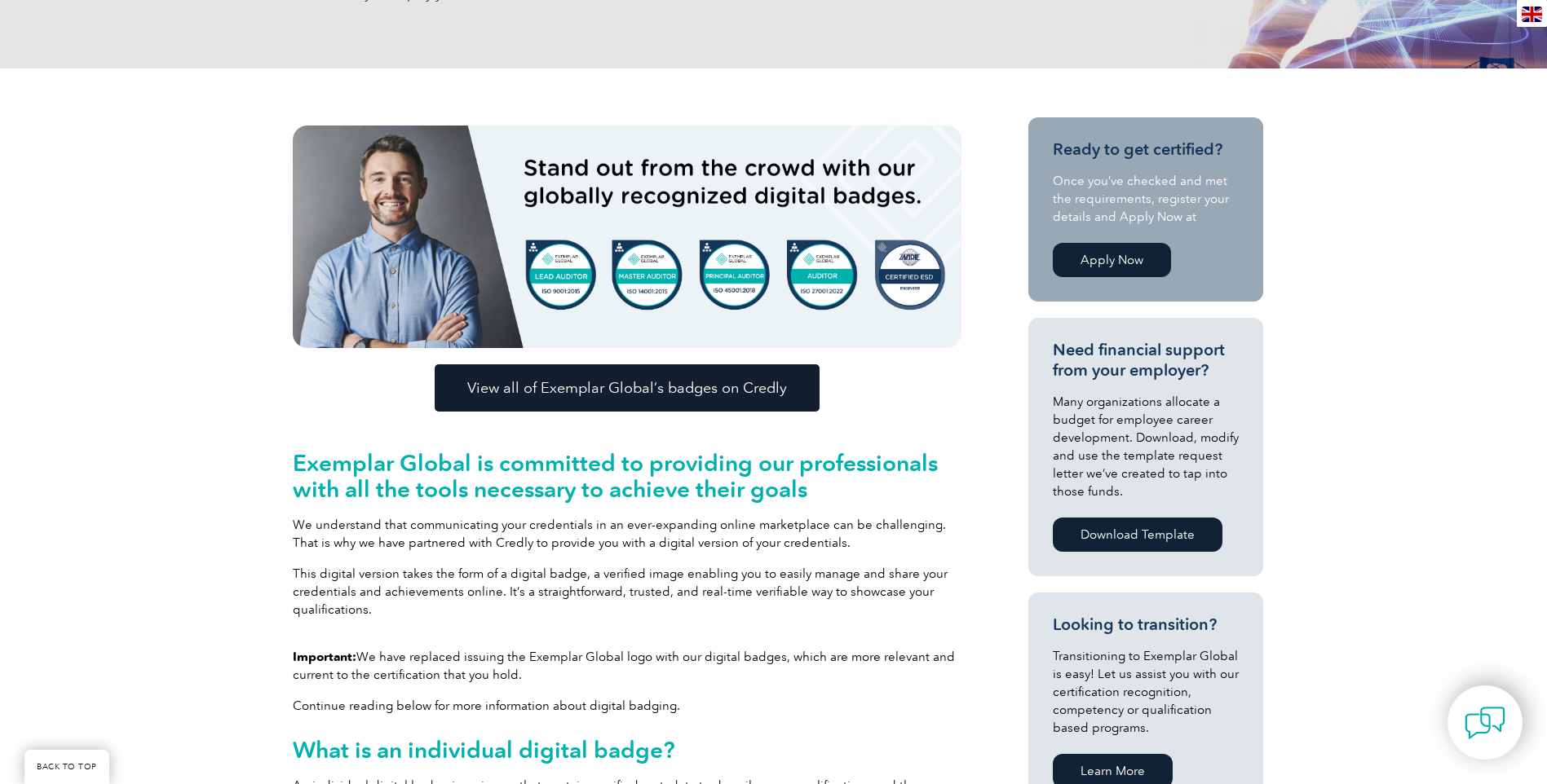
click at [1123, 258] on link "Apply Now" at bounding box center [1112, 260] width 119 height 34
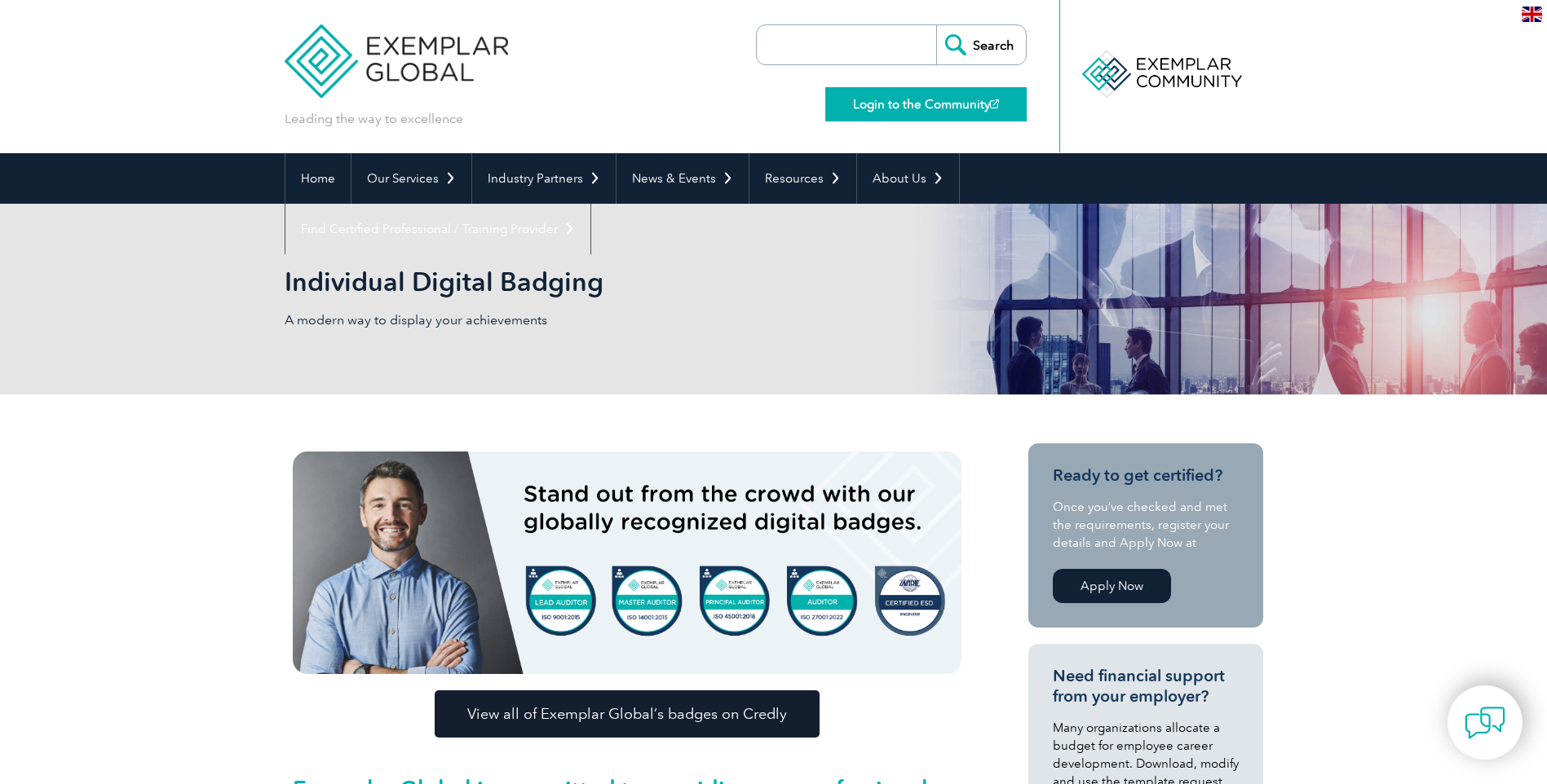
click at [927, 108] on link "Login to the Community" at bounding box center [926, 104] width 201 height 34
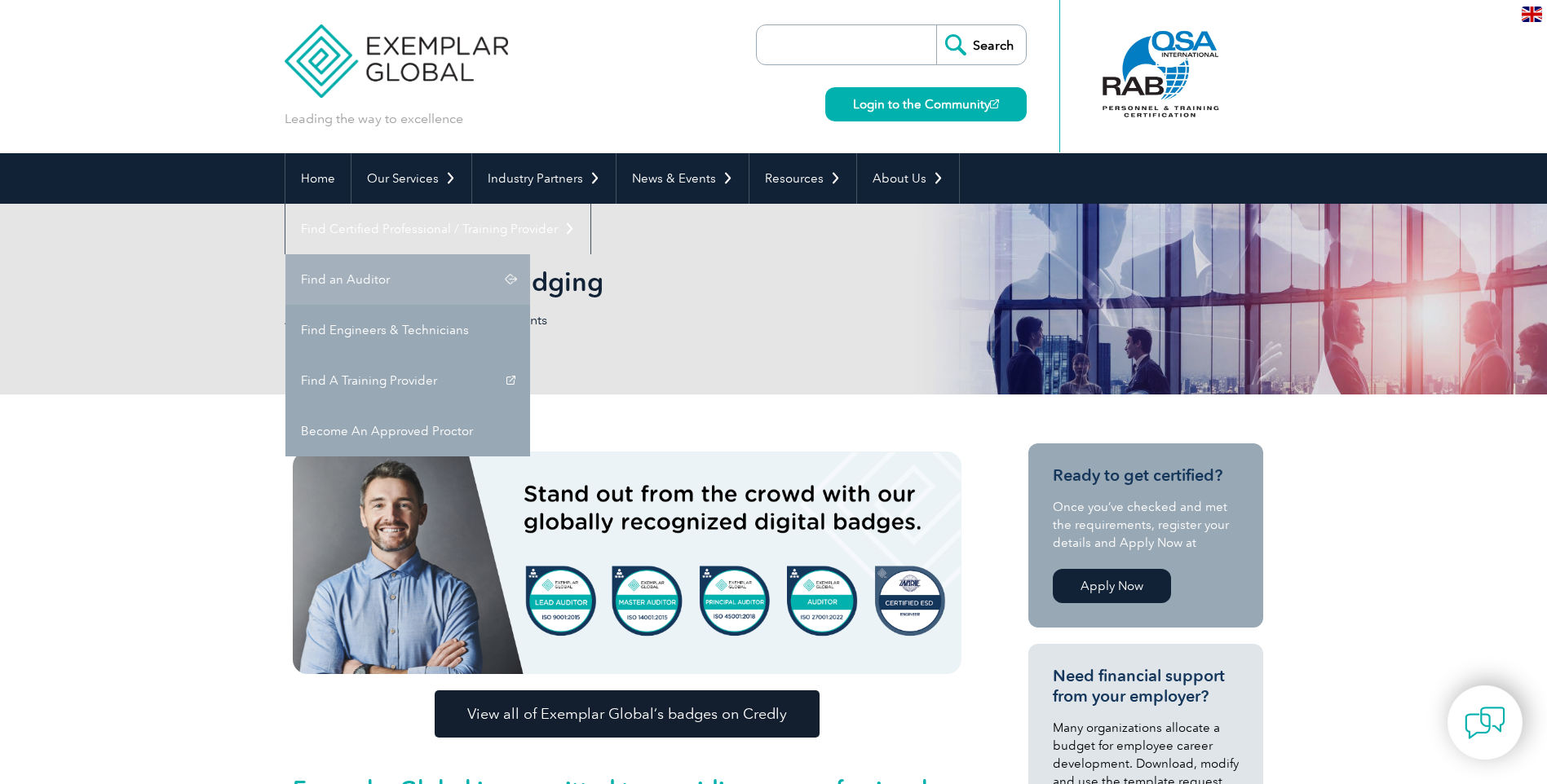
click at [530, 254] on link "Find an Auditor" at bounding box center [408, 280] width 245 height 51
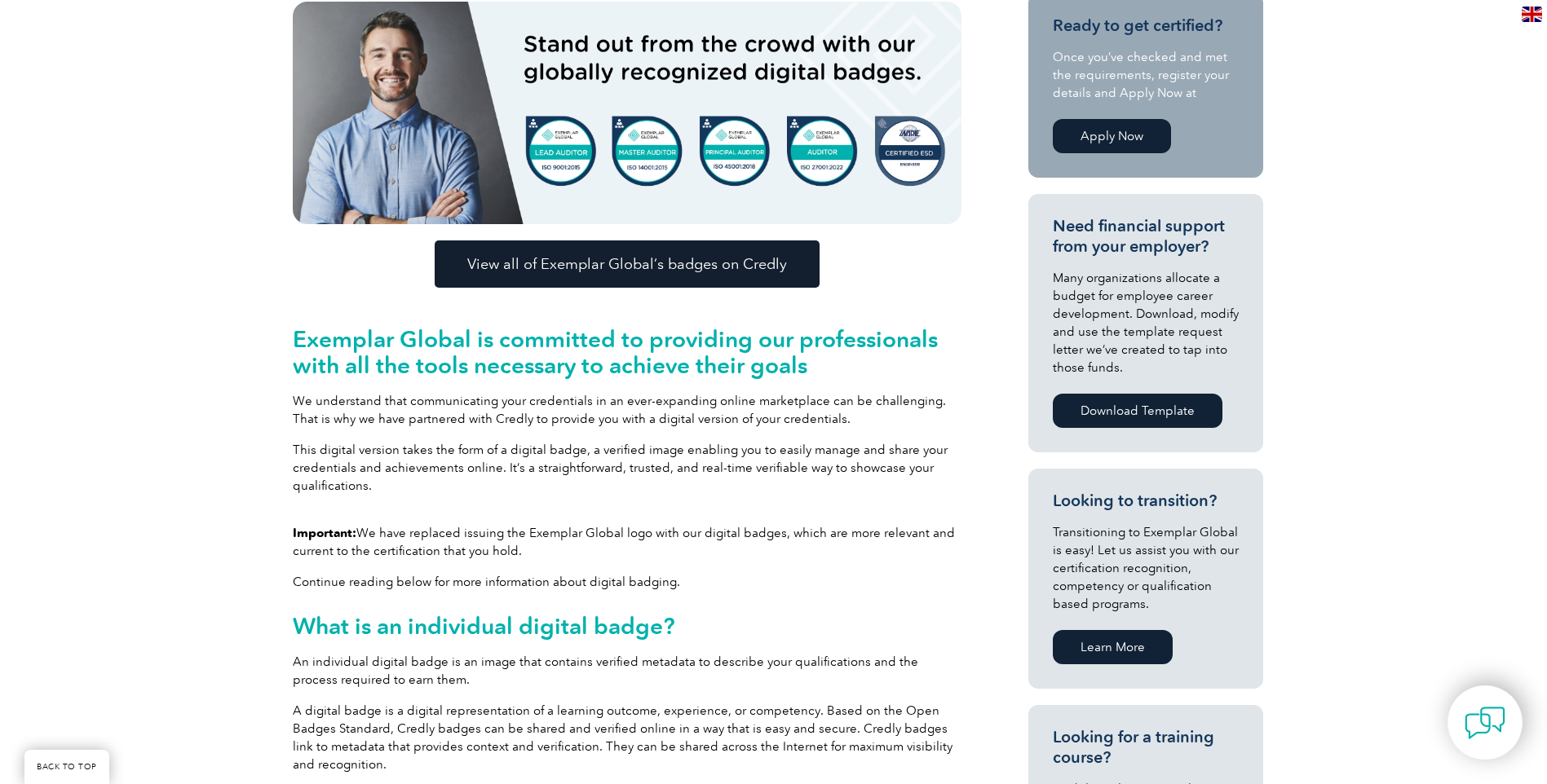
scroll to position [489, 0]
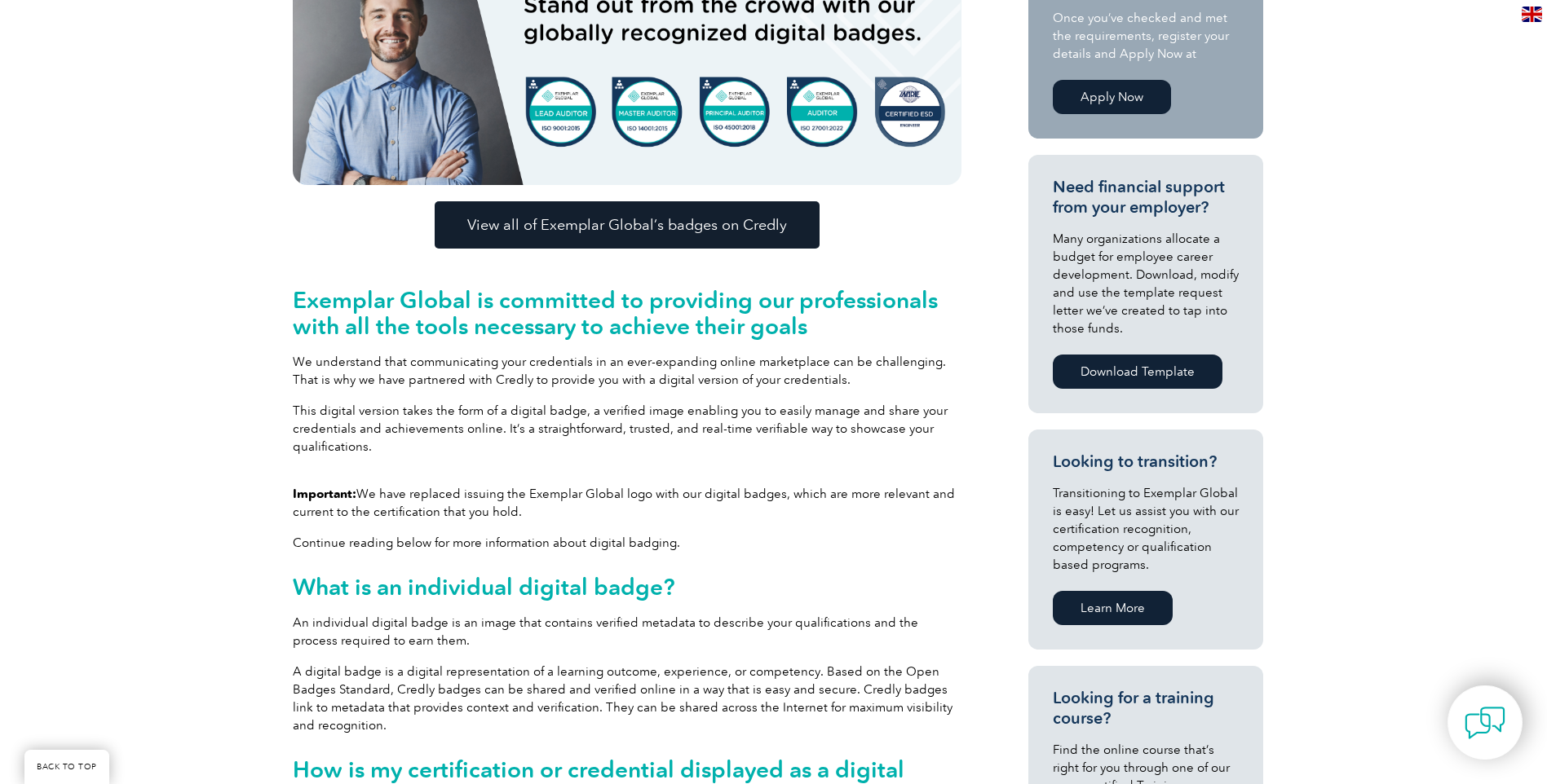
click at [1154, 370] on link "Download Template" at bounding box center [1137, 372] width 169 height 34
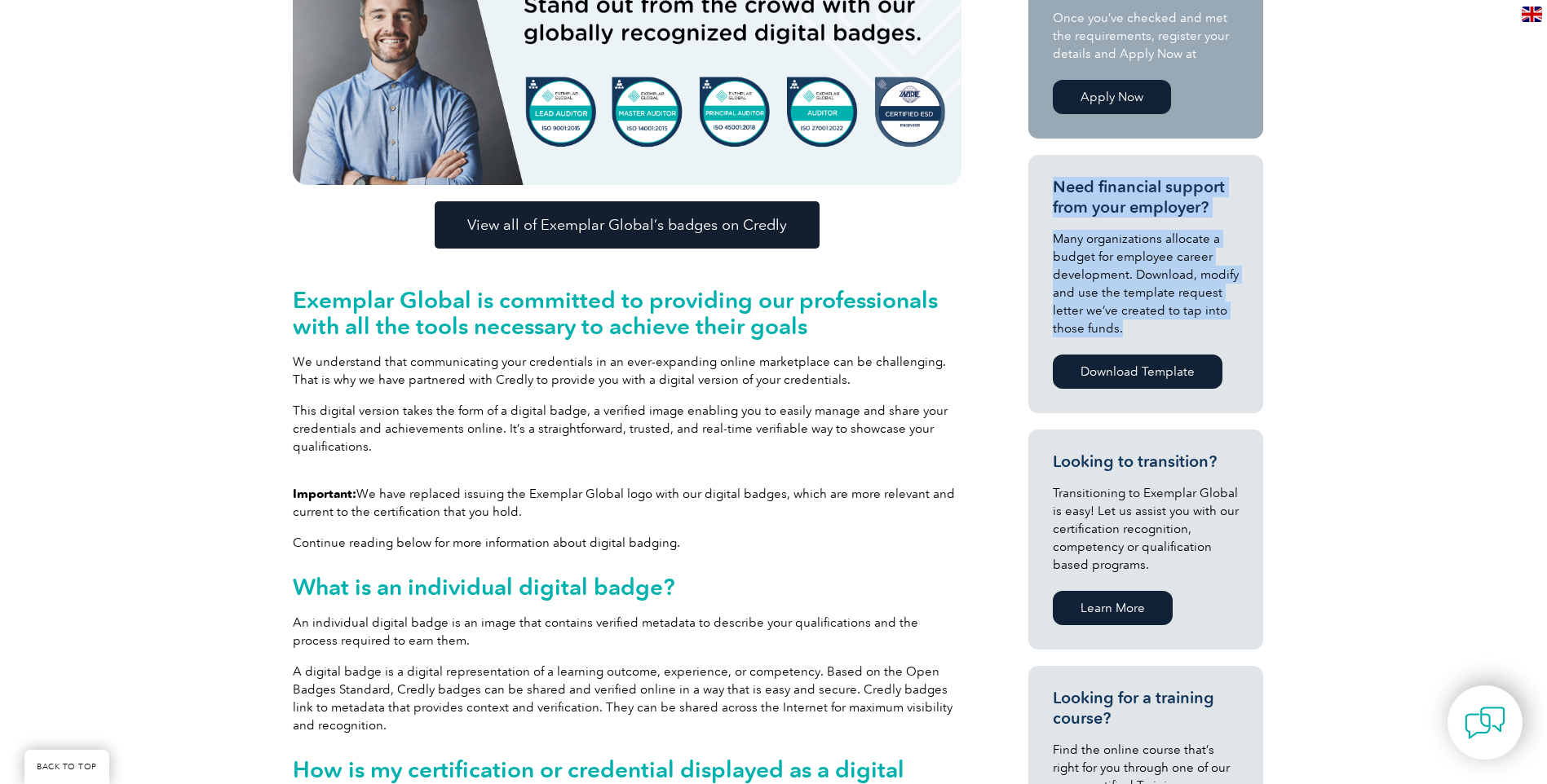
drag, startPoint x: 1055, startPoint y: 187, endPoint x: 1134, endPoint y: 323, distance: 157.3
click at [1134, 323] on div "Need financial support from your employer? Many organizations allocate a budget…" at bounding box center [1145, 284] width 185 height 216
copy div "Need financial support from your employer? Many organizations allocate a budget…"
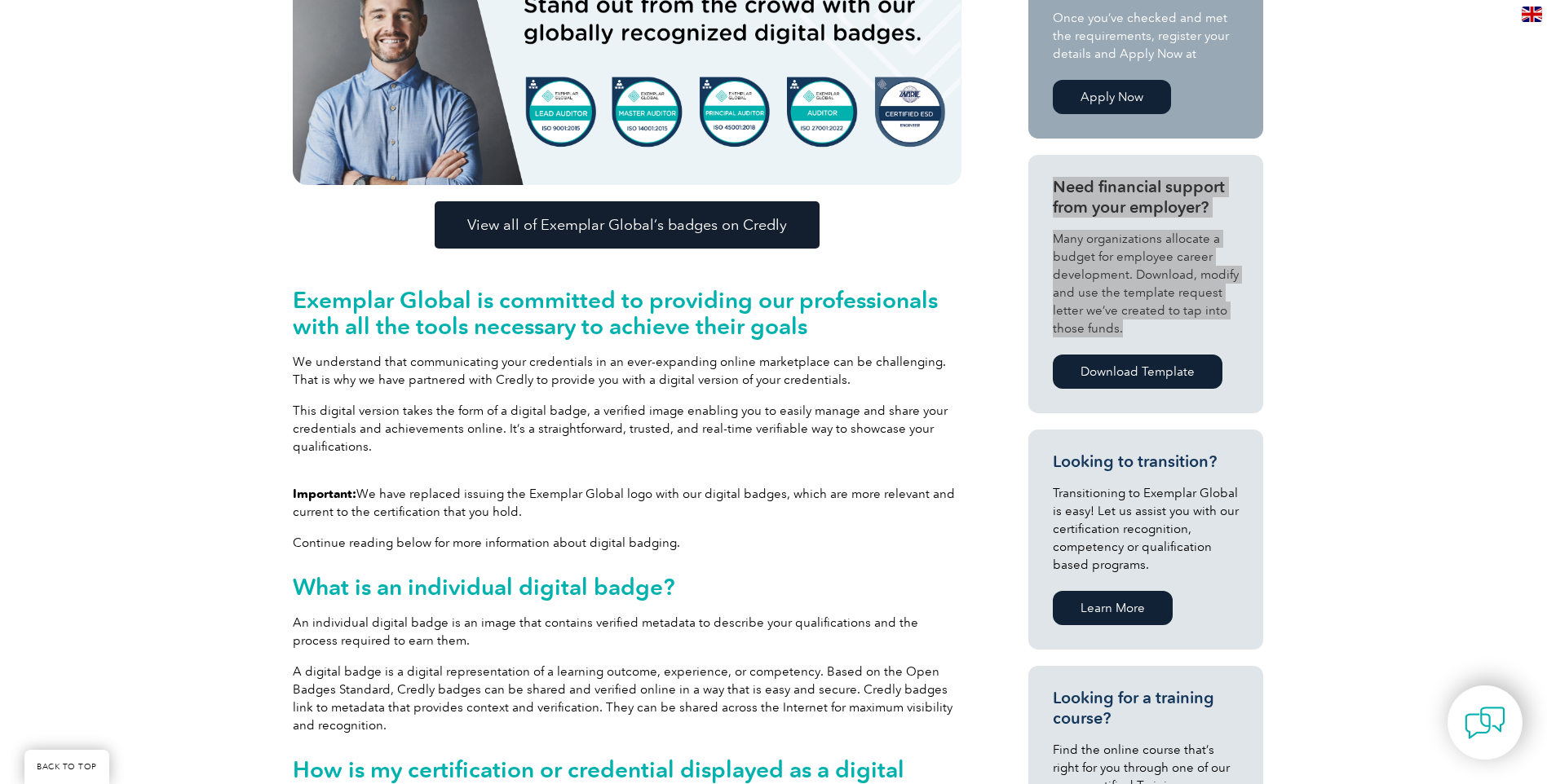
scroll to position [652, 0]
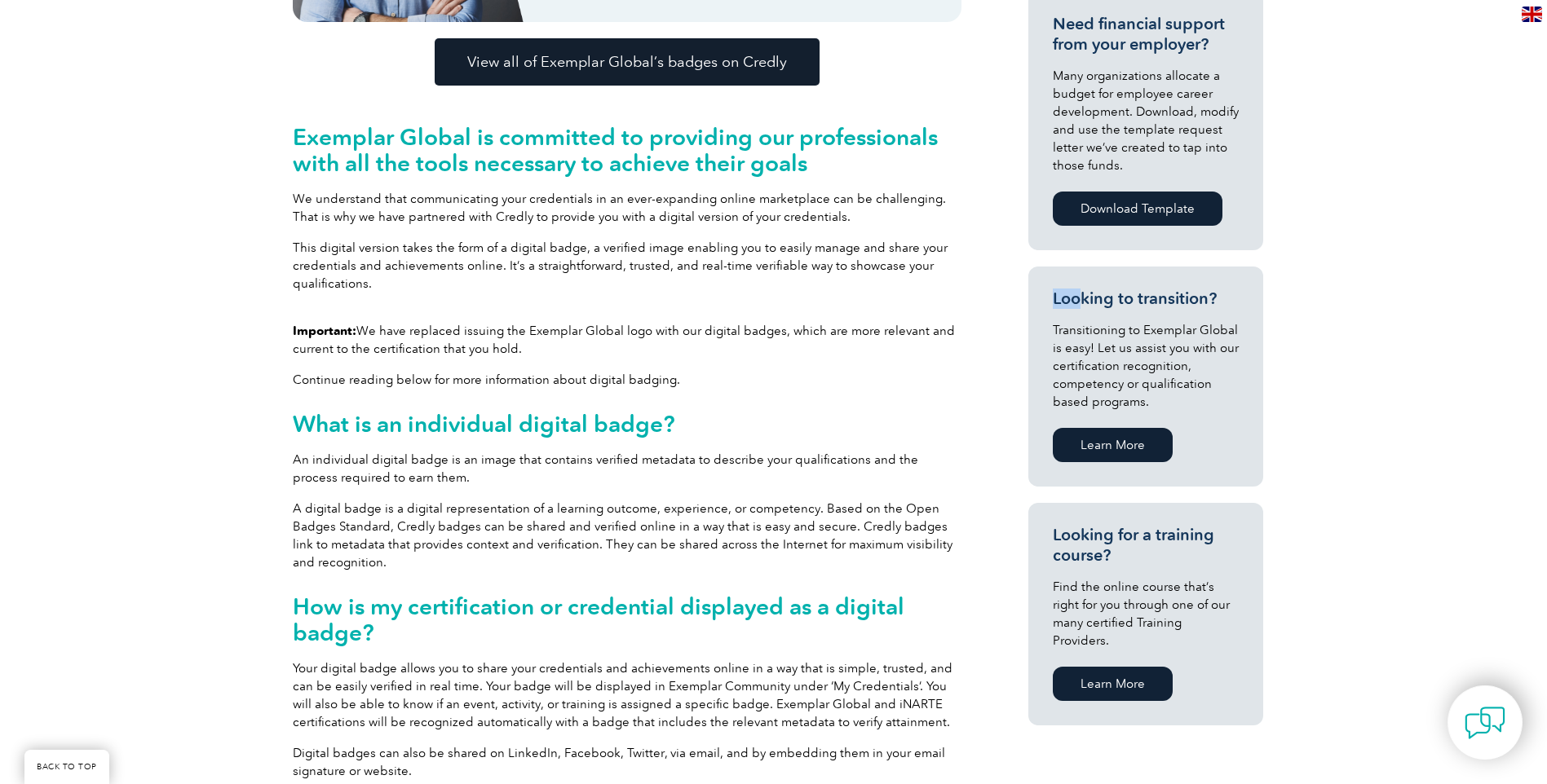
drag, startPoint x: 1052, startPoint y: 297, endPoint x: 1076, endPoint y: 307, distance: 26.0
click at [1076, 307] on h3 "Looking to transition?" at bounding box center [1145, 299] width 185 height 21
drag, startPoint x: 1076, startPoint y: 307, endPoint x: 1351, endPoint y: 344, distance: 277.5
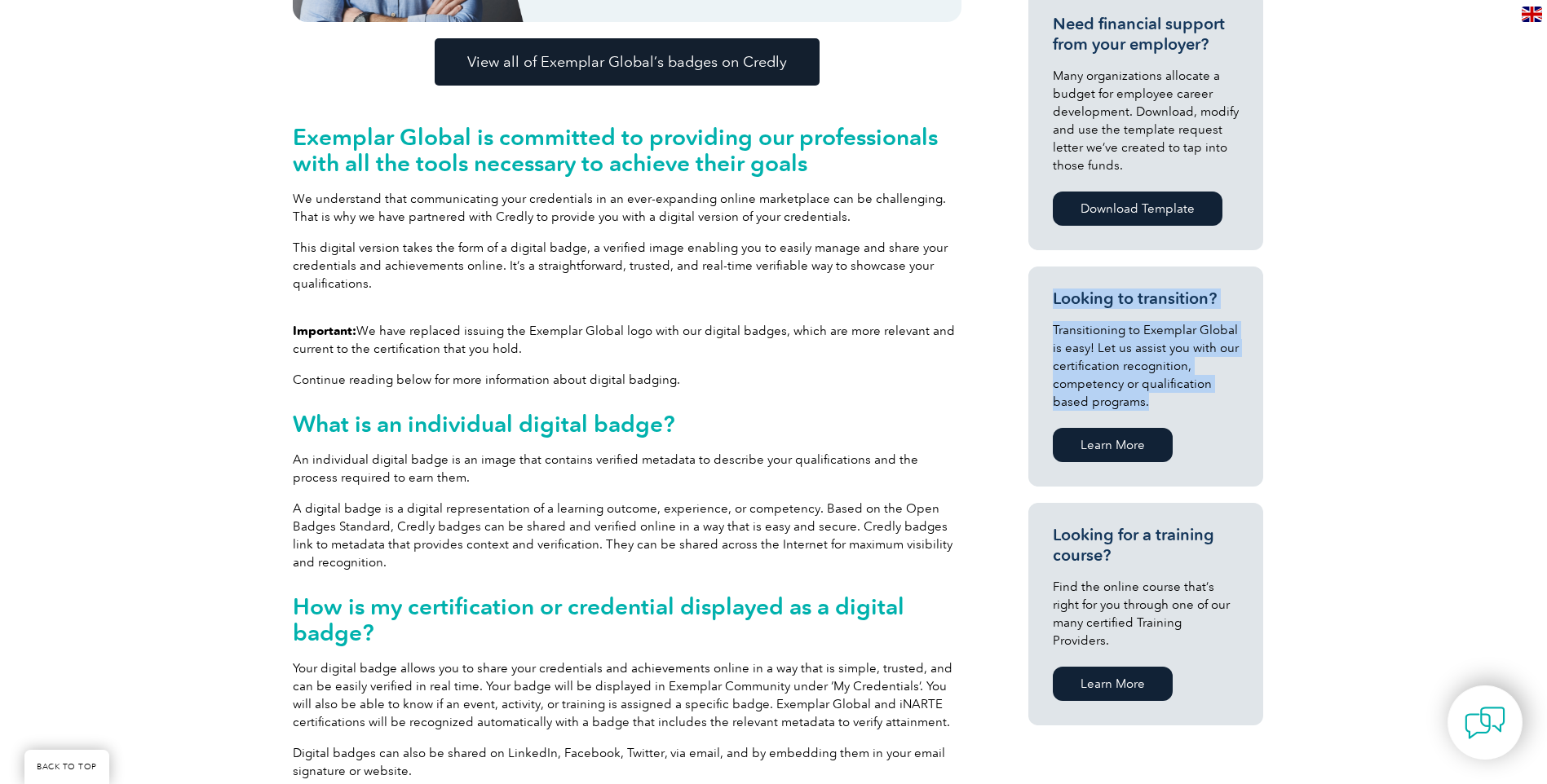
drag, startPoint x: 1053, startPoint y: 299, endPoint x: 1163, endPoint y: 400, distance: 149.3
click at [1163, 400] on div "Looking to transition? Transitioning to Exemplar Global is easy! Let us assist …" at bounding box center [1145, 377] width 185 height 178
copy div "Looking to transition? Transitioning to Exemplar Global is easy! Let us assist …"
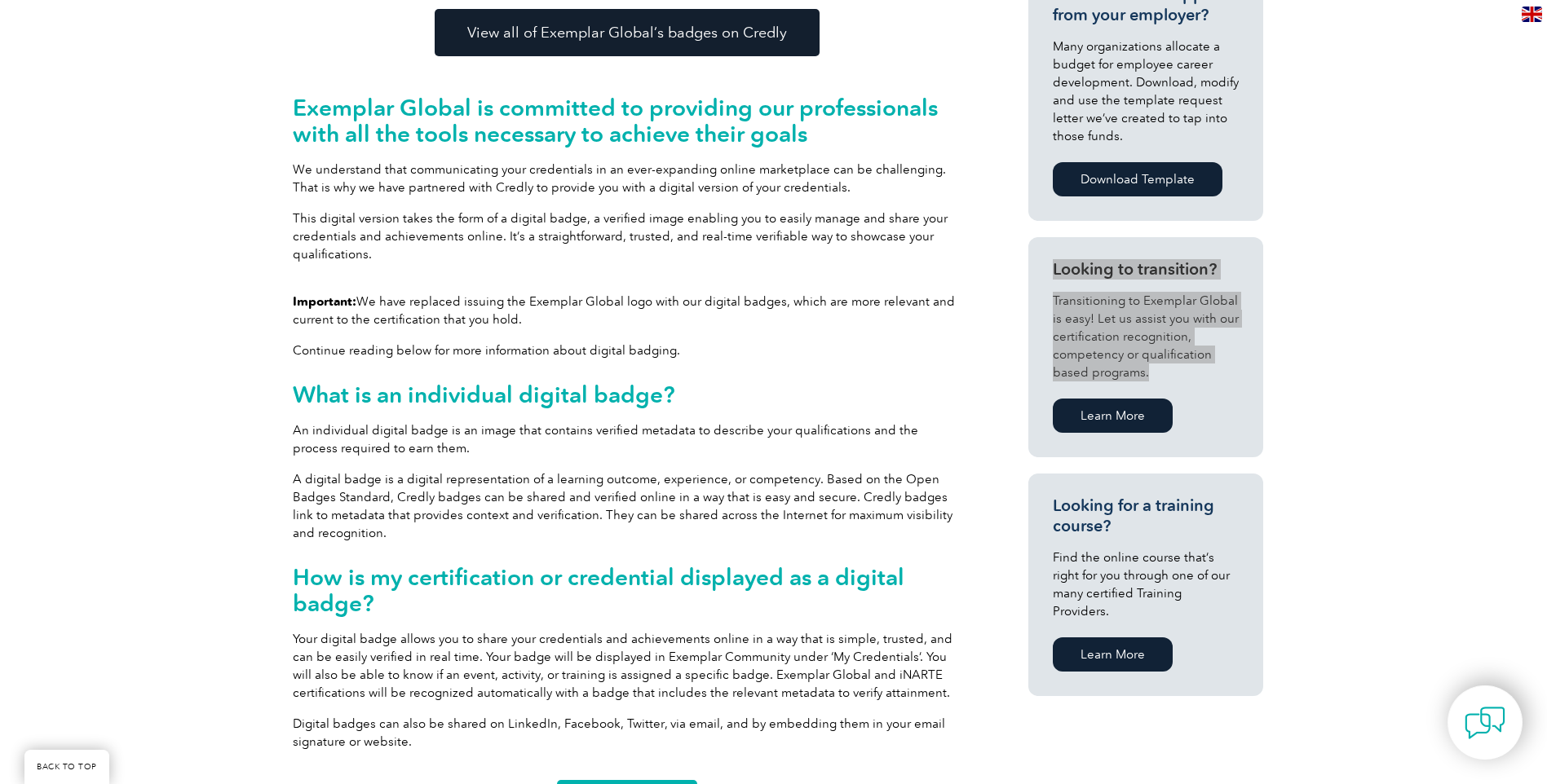
scroll to position [978, 0]
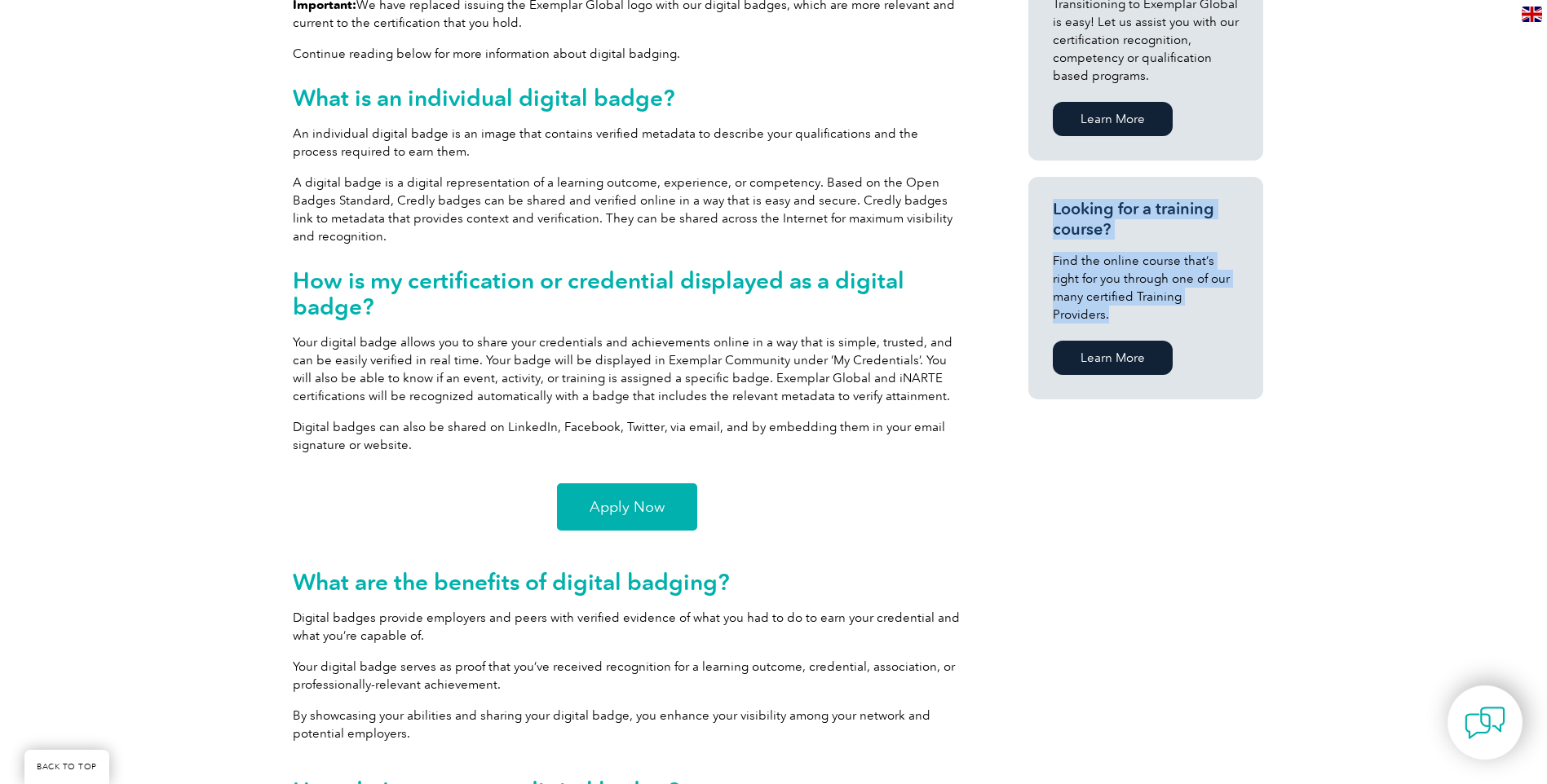
drag, startPoint x: 1051, startPoint y: 210, endPoint x: 1218, endPoint y: 292, distance: 186.0
click at [1218, 292] on section "Looking for a training course? Find the online course that’s right for you thro…" at bounding box center [1145, 288] width 234 height 222
copy div "Looking for a training course? Find the online course that’s right for you thro…"
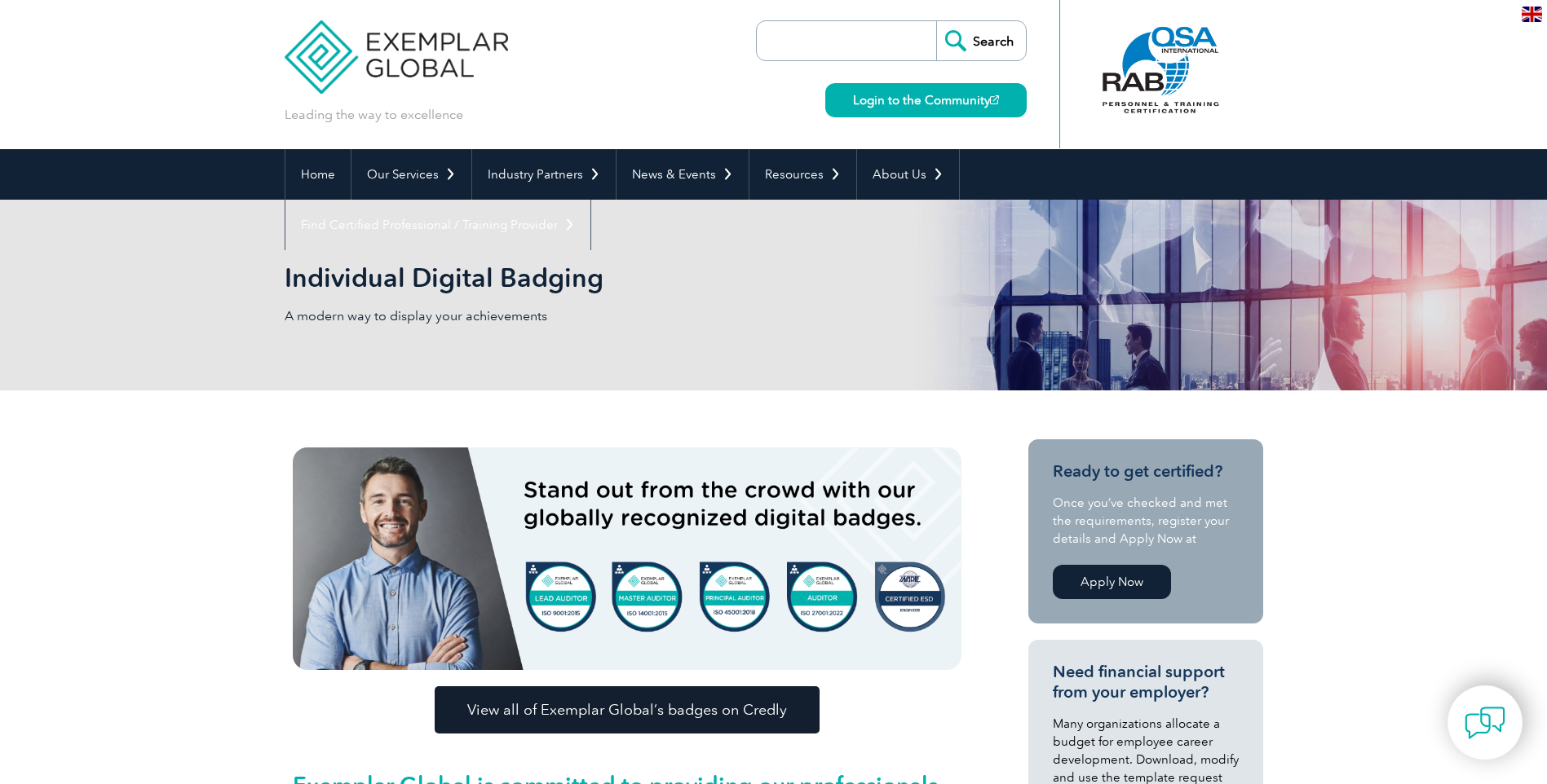
scroll to position [0, 0]
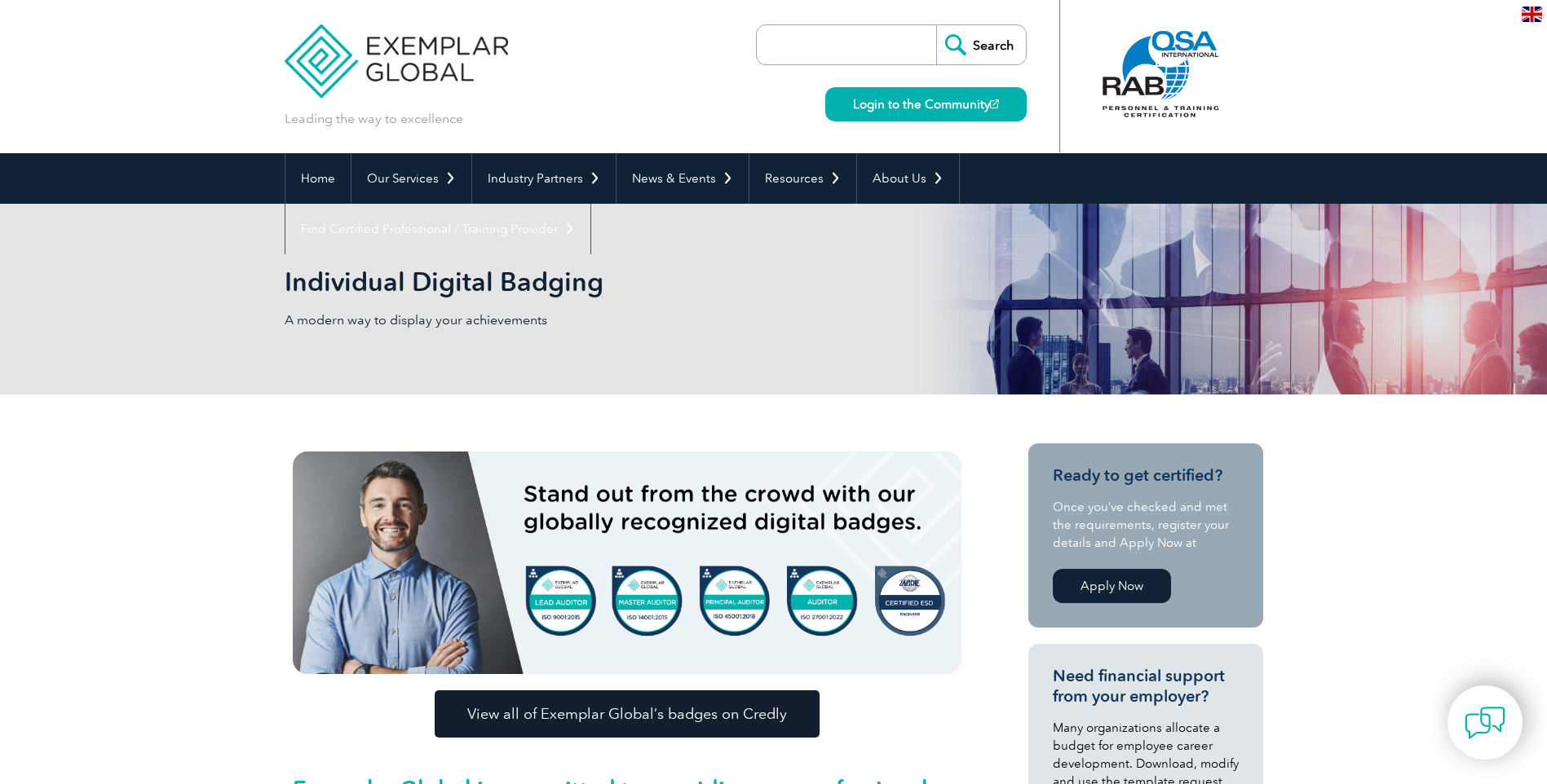
click at [853, 47] on input "search" at bounding box center [850, 45] width 171 height 40
click at [951, 42] on input "Search" at bounding box center [980, 45] width 89 height 40
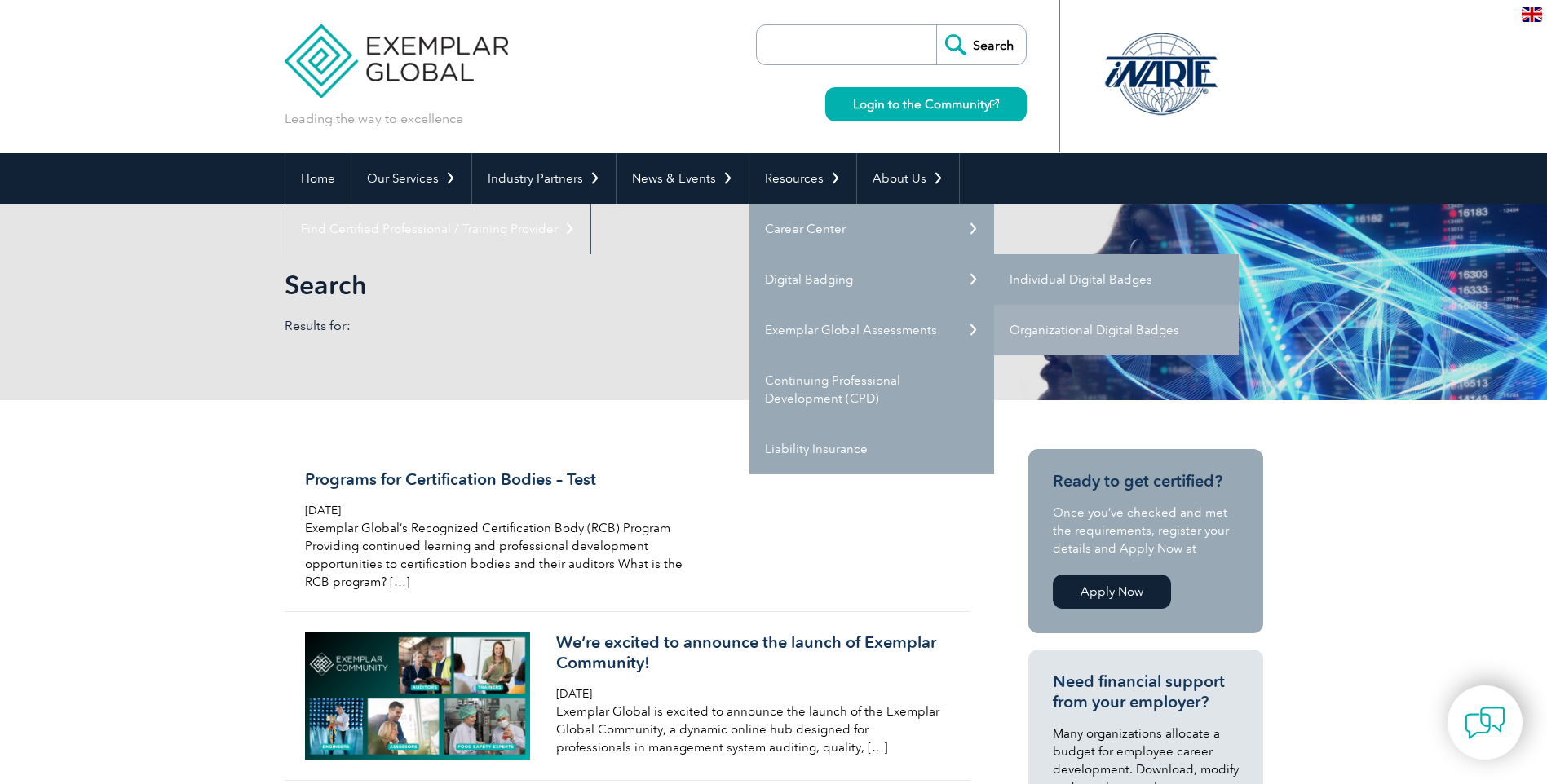
click at [1086, 281] on link "Individual Digital Badges" at bounding box center [1117, 280] width 245 height 51
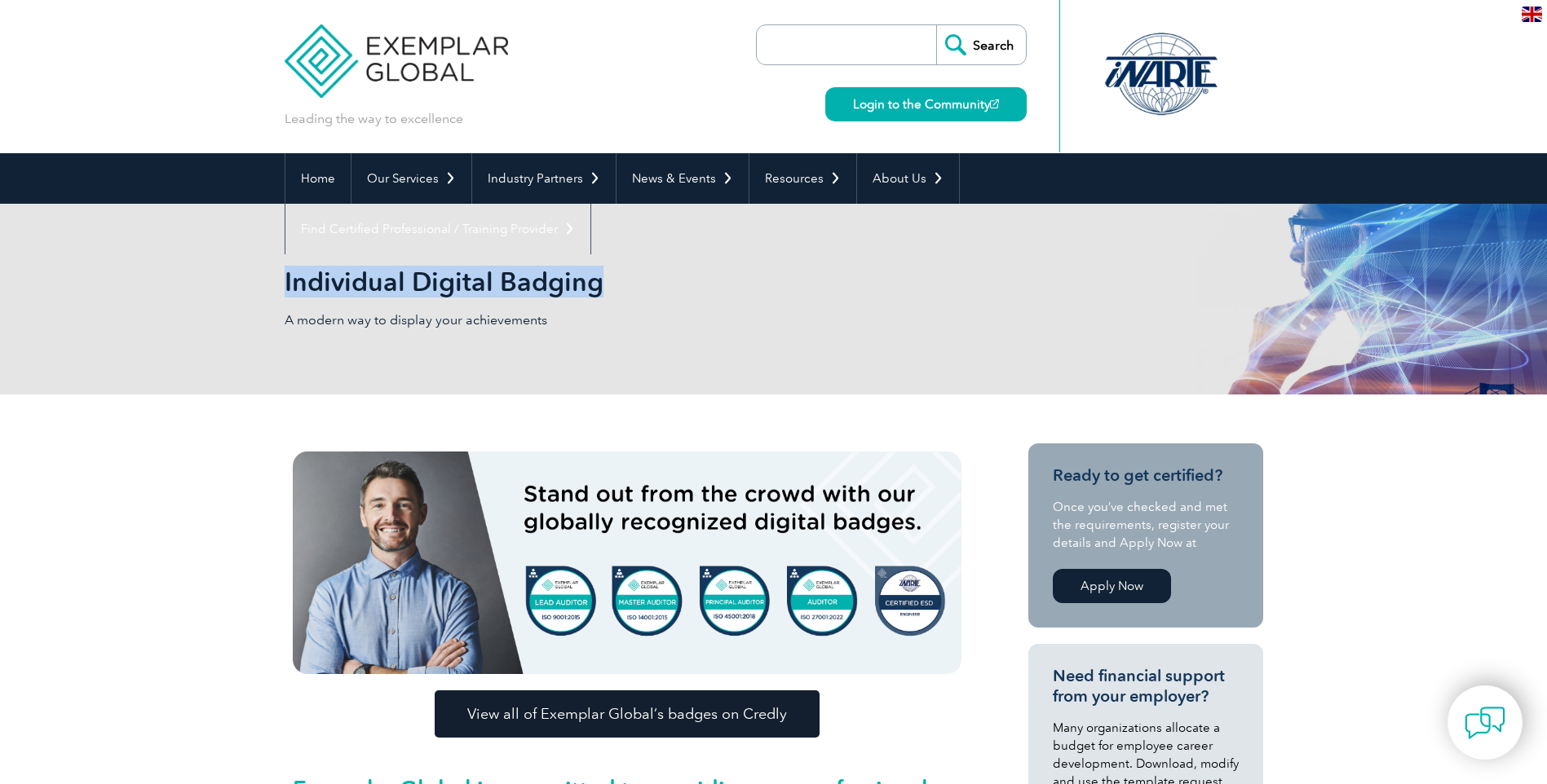
drag, startPoint x: 284, startPoint y: 282, endPoint x: 614, endPoint y: 283, distance: 330.0
click at [614, 283] on h2 "Individual Digital Badging" at bounding box center [626, 282] width 685 height 26
copy h2 "Individual Digital Badging"
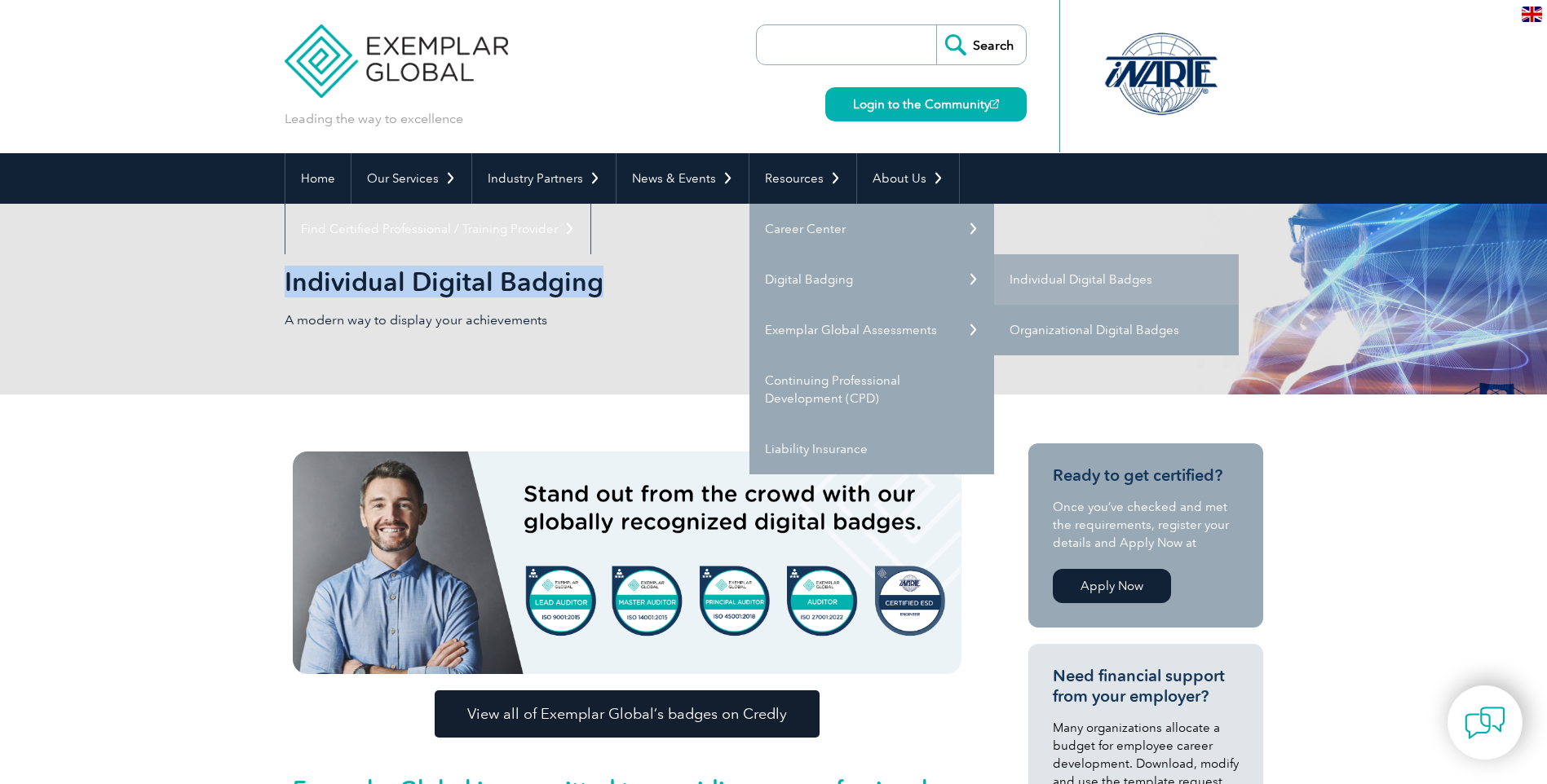
click at [1058, 330] on link "Organizational Digital Badges" at bounding box center [1117, 330] width 245 height 51
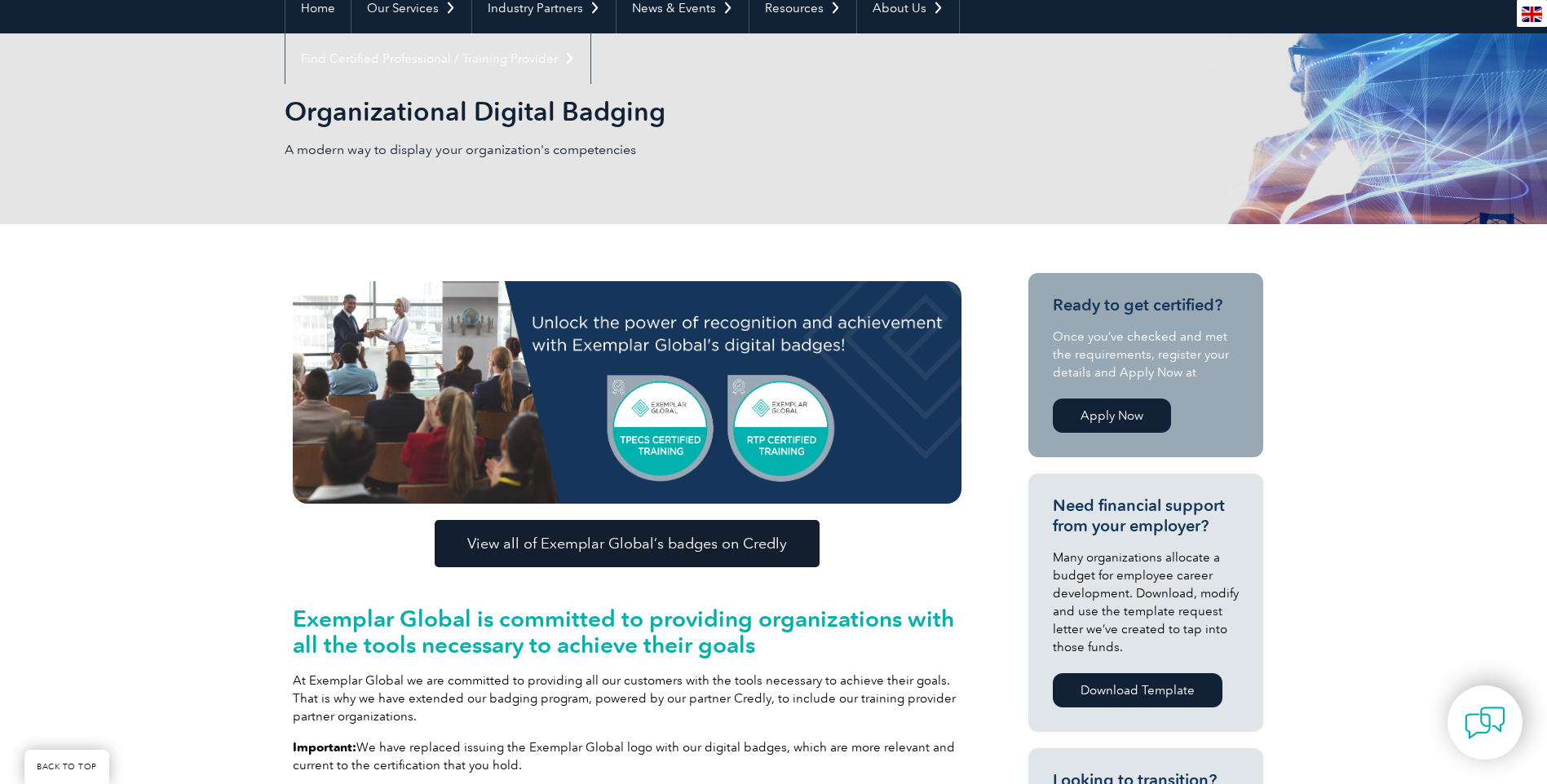
scroll to position [163, 0]
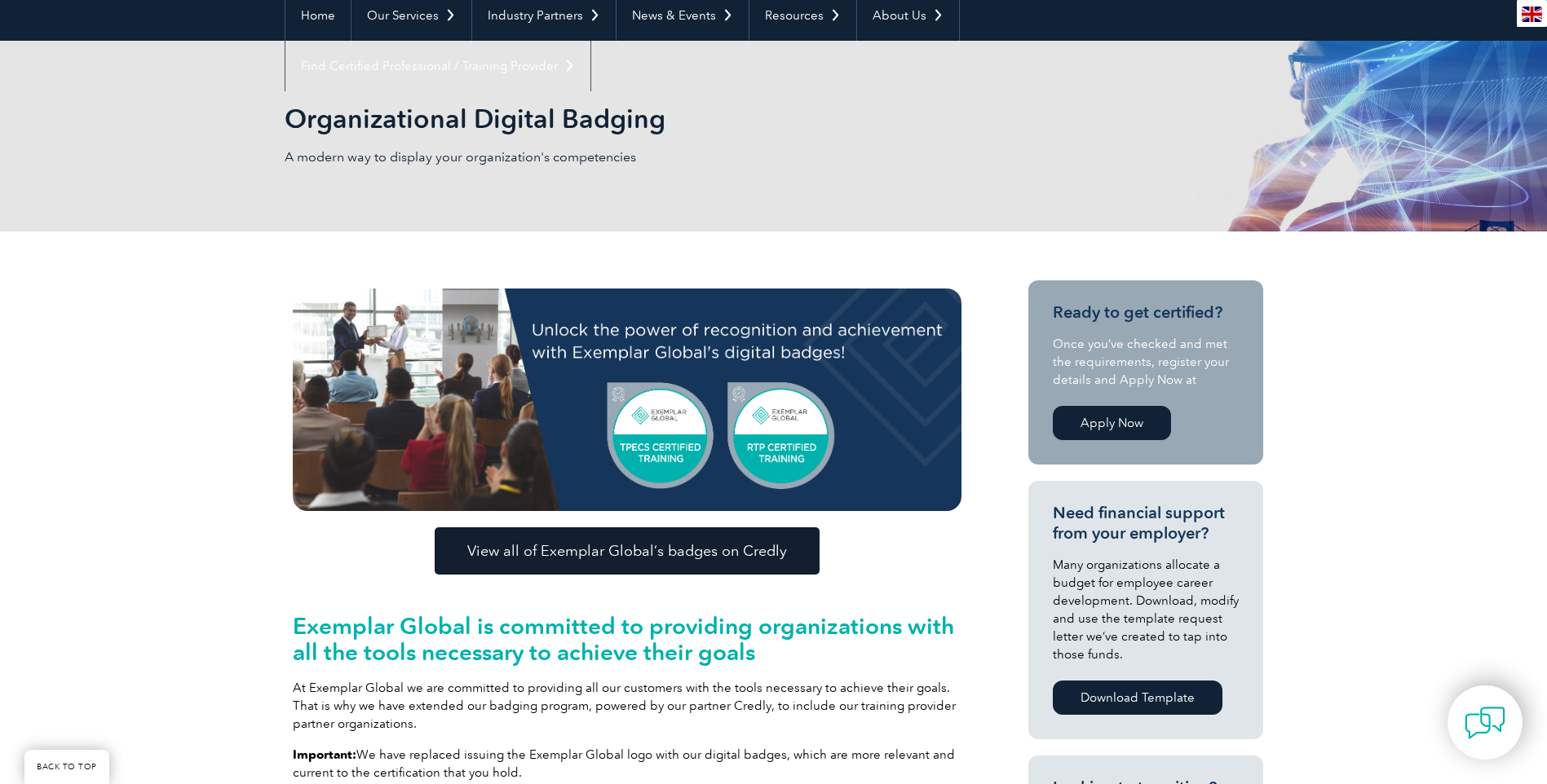
click at [656, 440] on img at bounding box center [627, 400] width 669 height 222
click at [597, 547] on span "View all of Exemplar Global’s badges on Credly" at bounding box center [626, 552] width 319 height 15
